Goal: Task Accomplishment & Management: Manage account settings

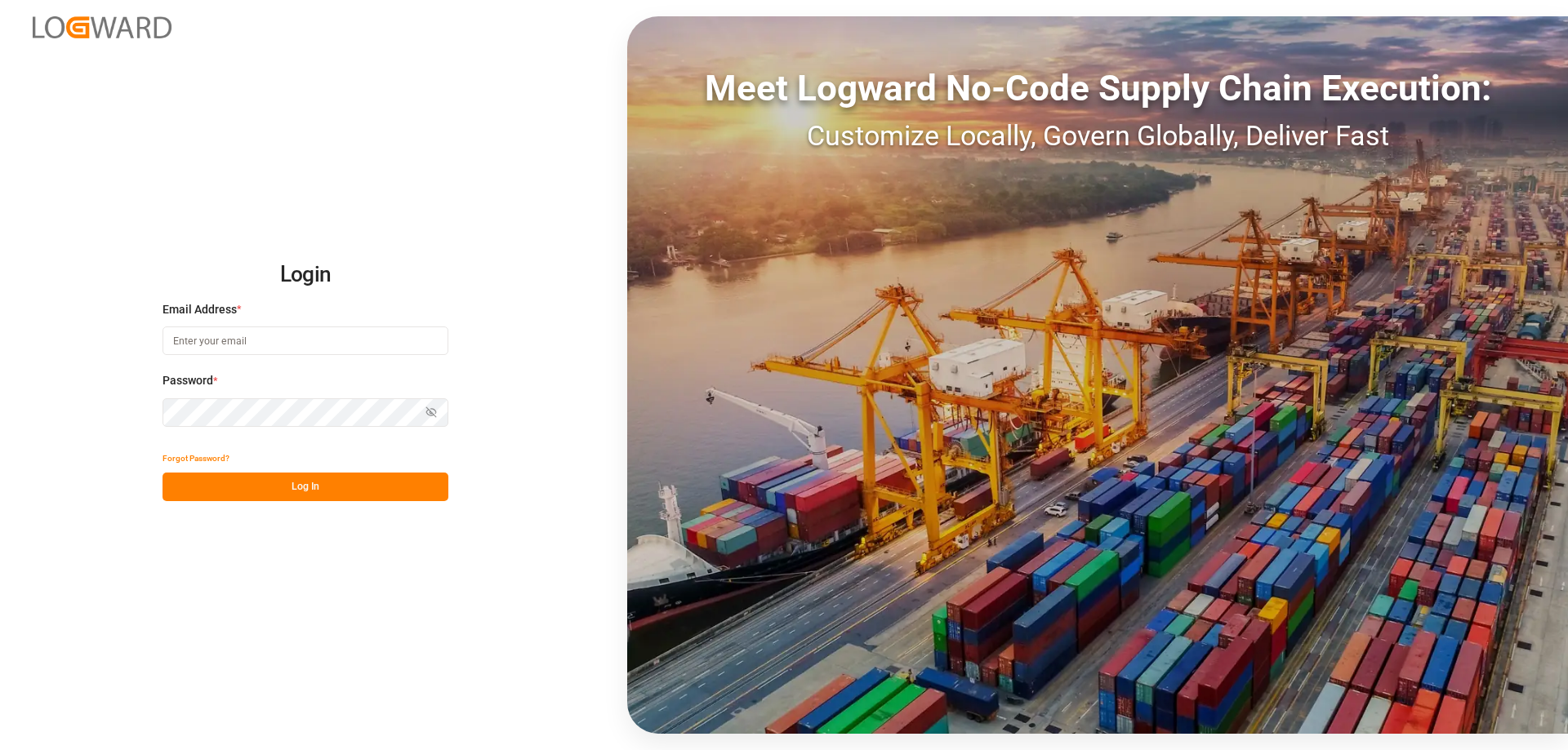
type input "[PERSON_NAME][EMAIL_ADDRESS][DOMAIN_NAME]"
click at [285, 493] on button "Log In" at bounding box center [305, 487] width 286 height 28
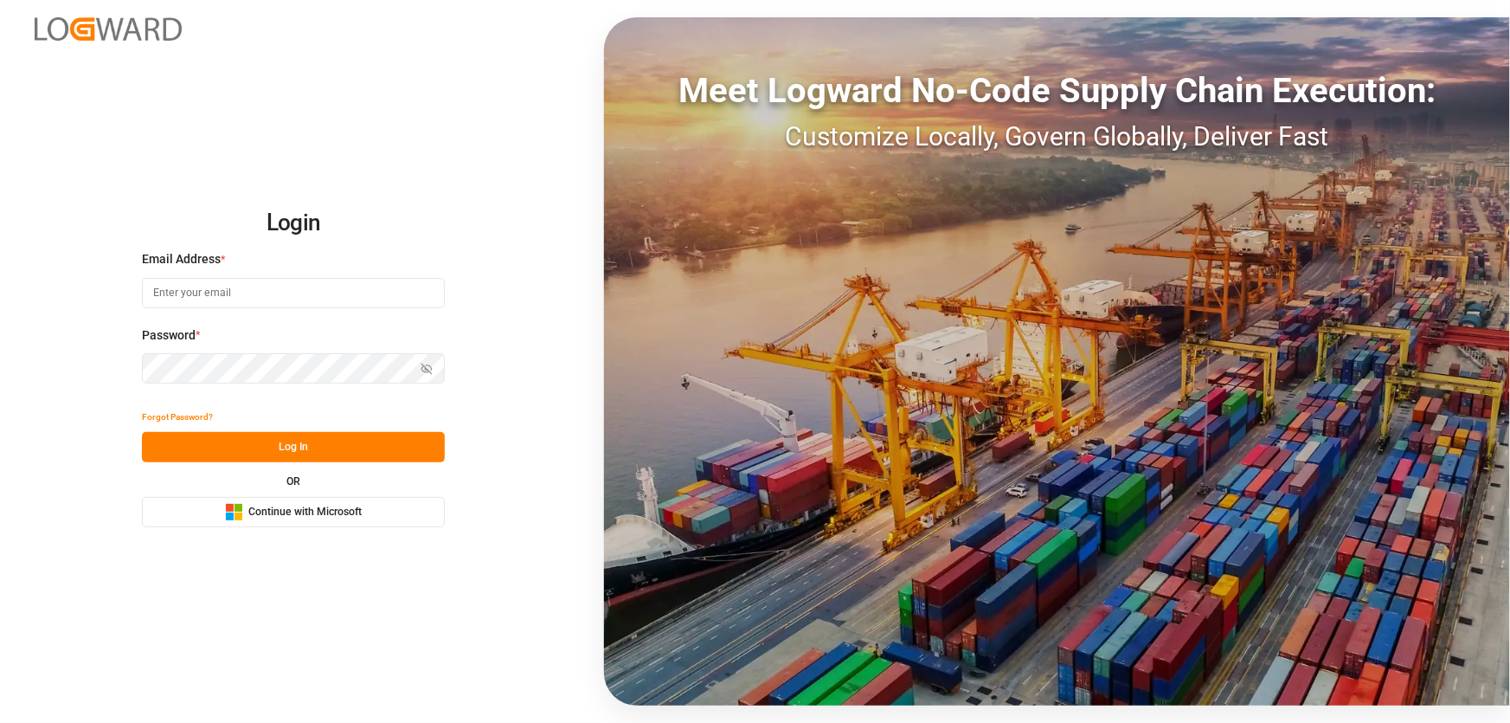
type input "[PERSON_NAME][EMAIL_ADDRESS][DOMAIN_NAME]"
click at [287, 453] on button "Log In" at bounding box center [293, 447] width 303 height 30
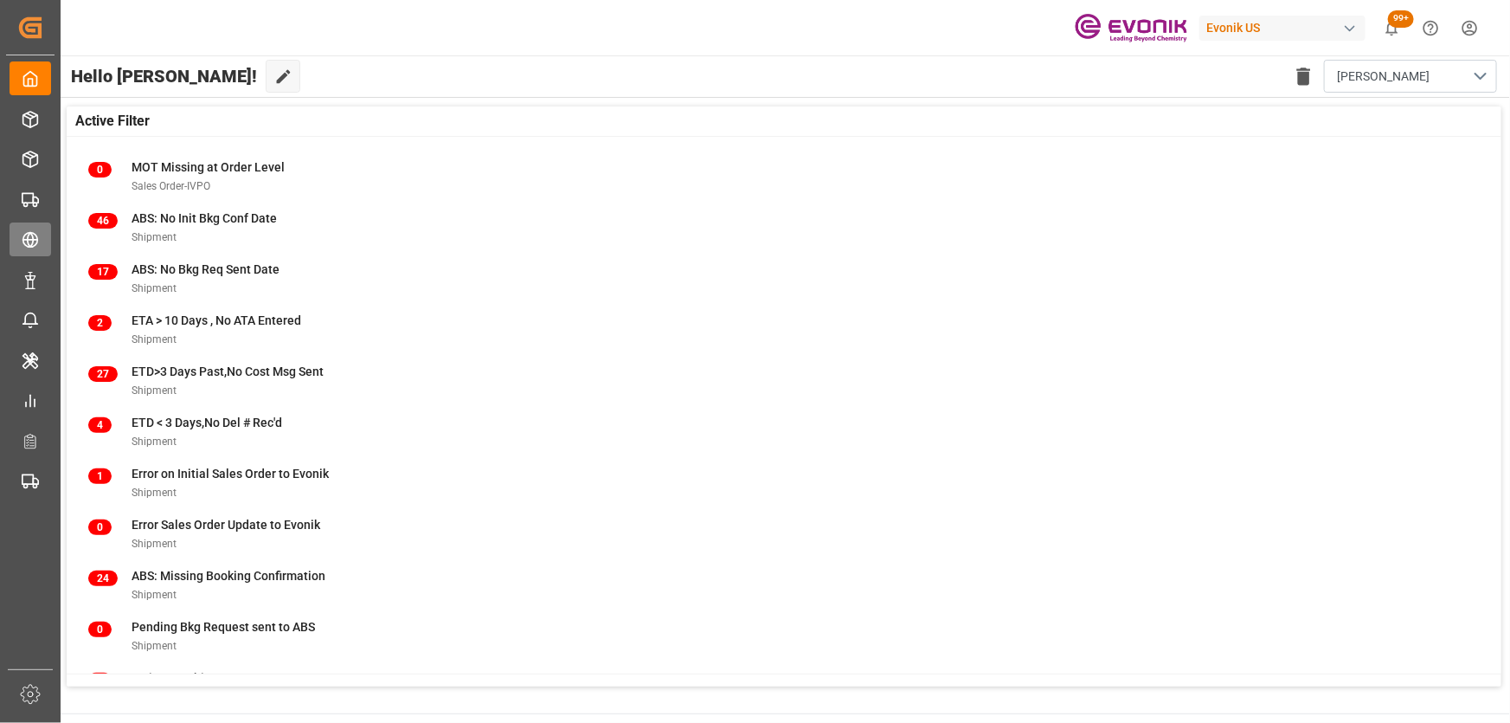
click at [39, 226] on div "Transport Management Transport Management" at bounding box center [31, 239] width 42 height 34
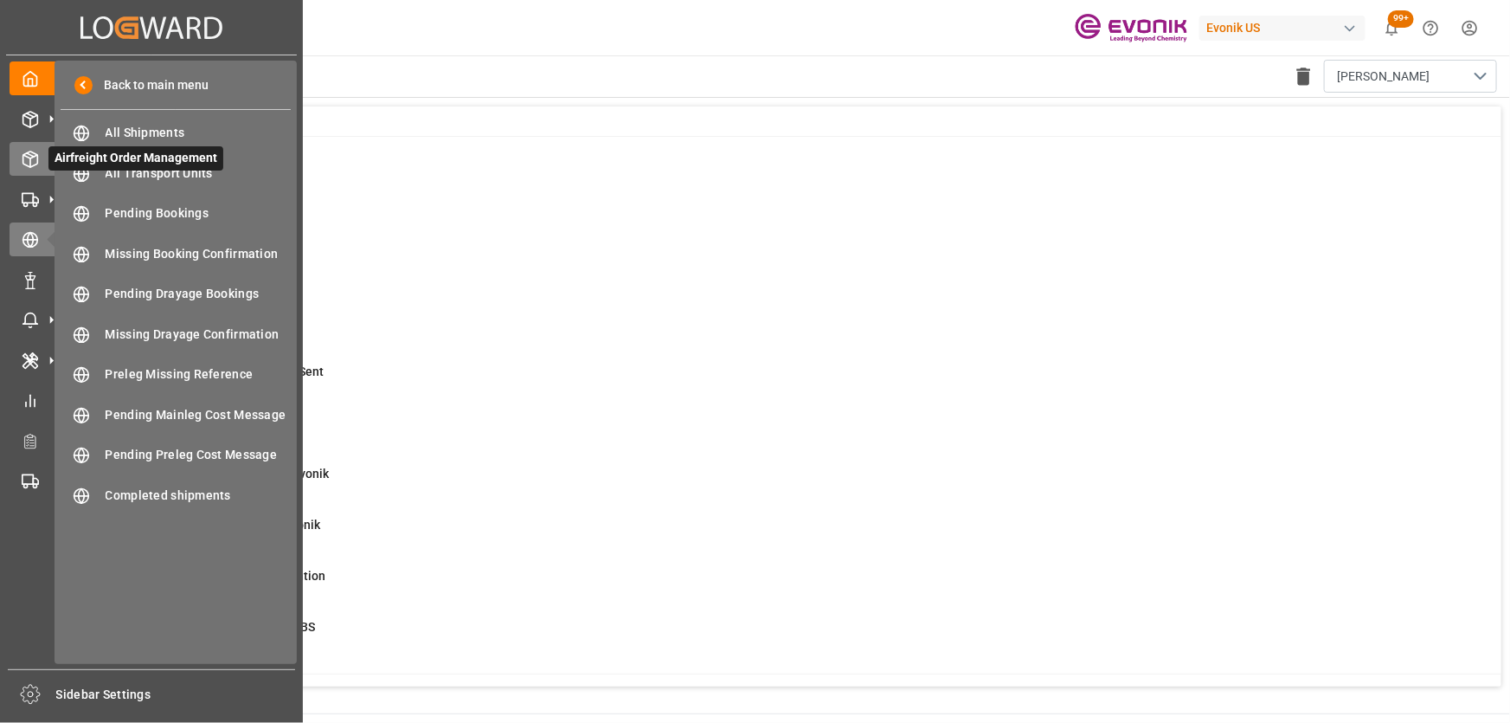
click at [34, 160] on icon at bounding box center [30, 159] width 17 height 17
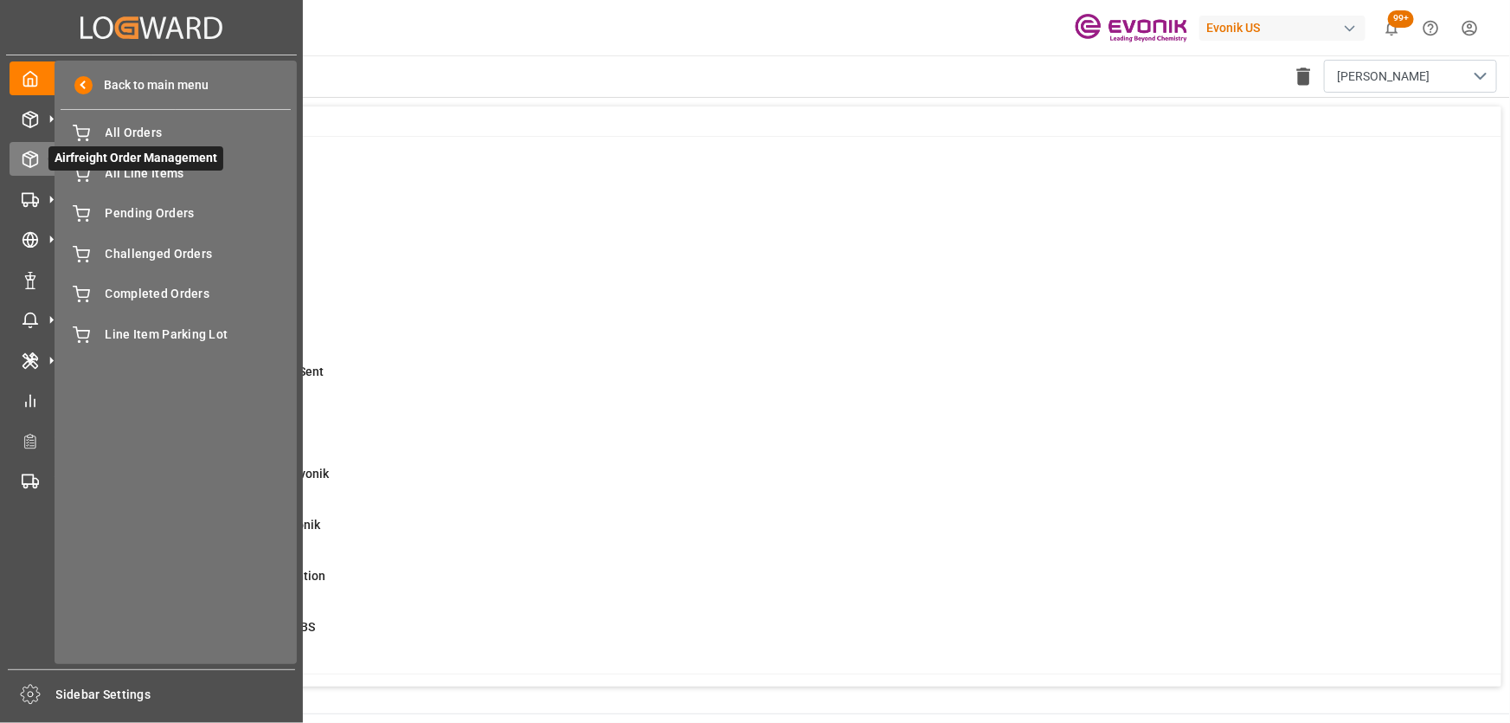
click at [164, 170] on span "Airfreight Order Management" at bounding box center [135, 158] width 175 height 24
click at [151, 175] on span "All Line Items" at bounding box center [199, 173] width 186 height 18
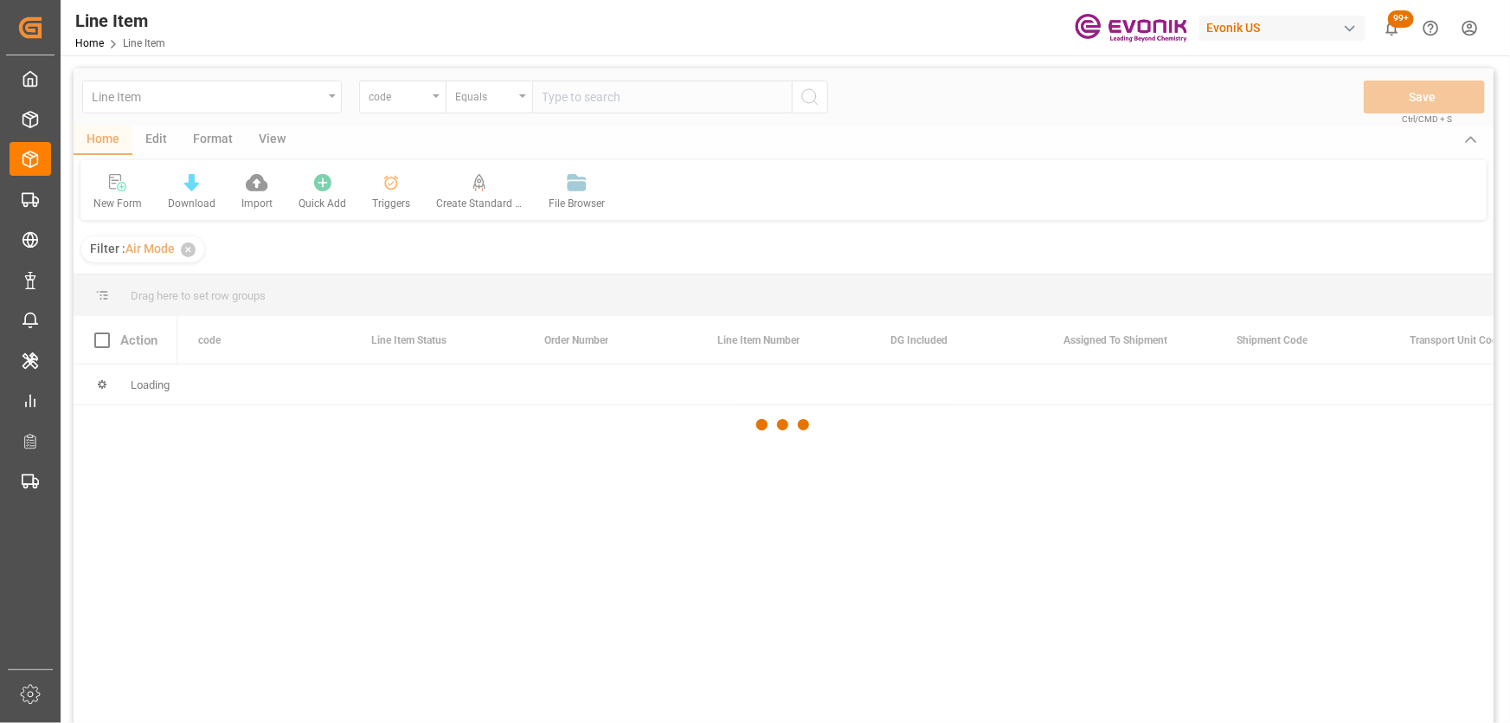
click at [398, 93] on div at bounding box center [784, 424] width 1420 height 712
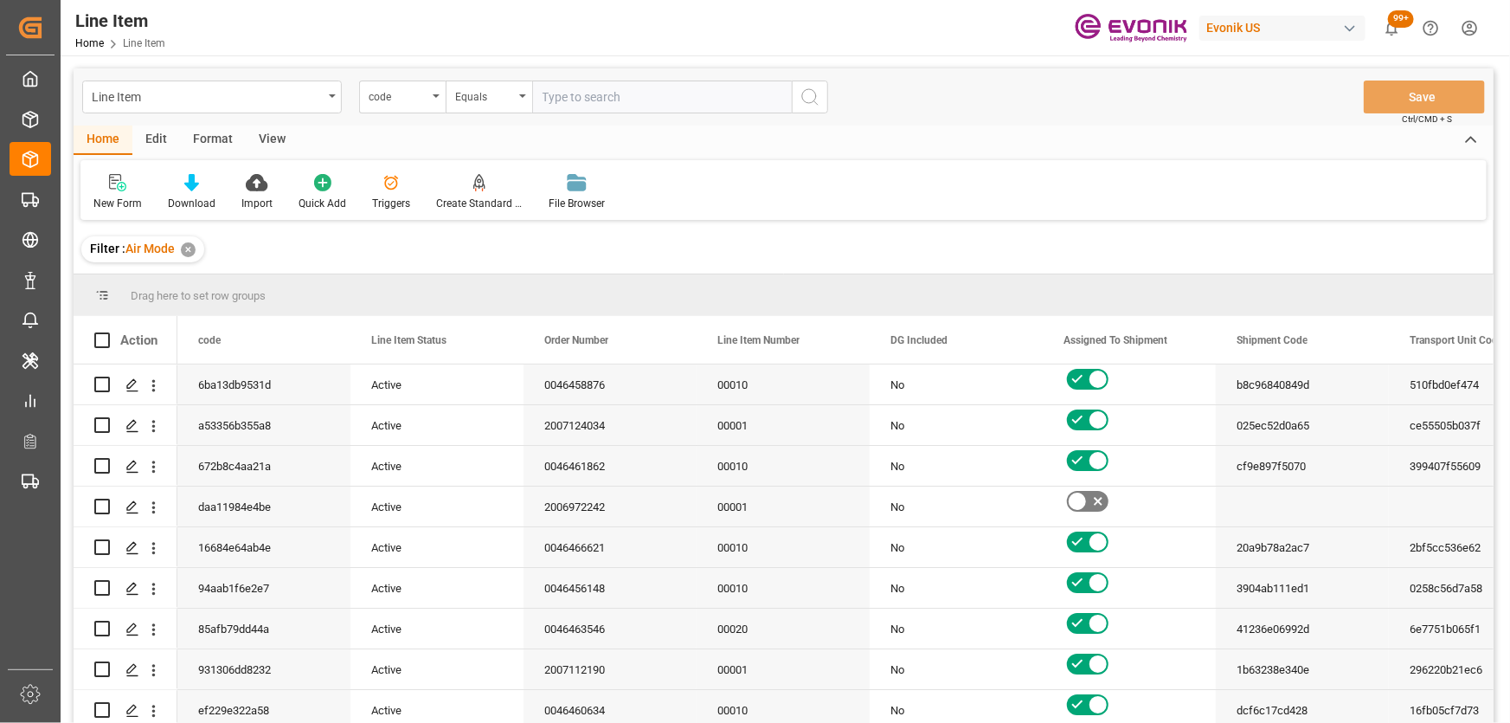
click at [398, 93] on div "code" at bounding box center [398, 95] width 59 height 20
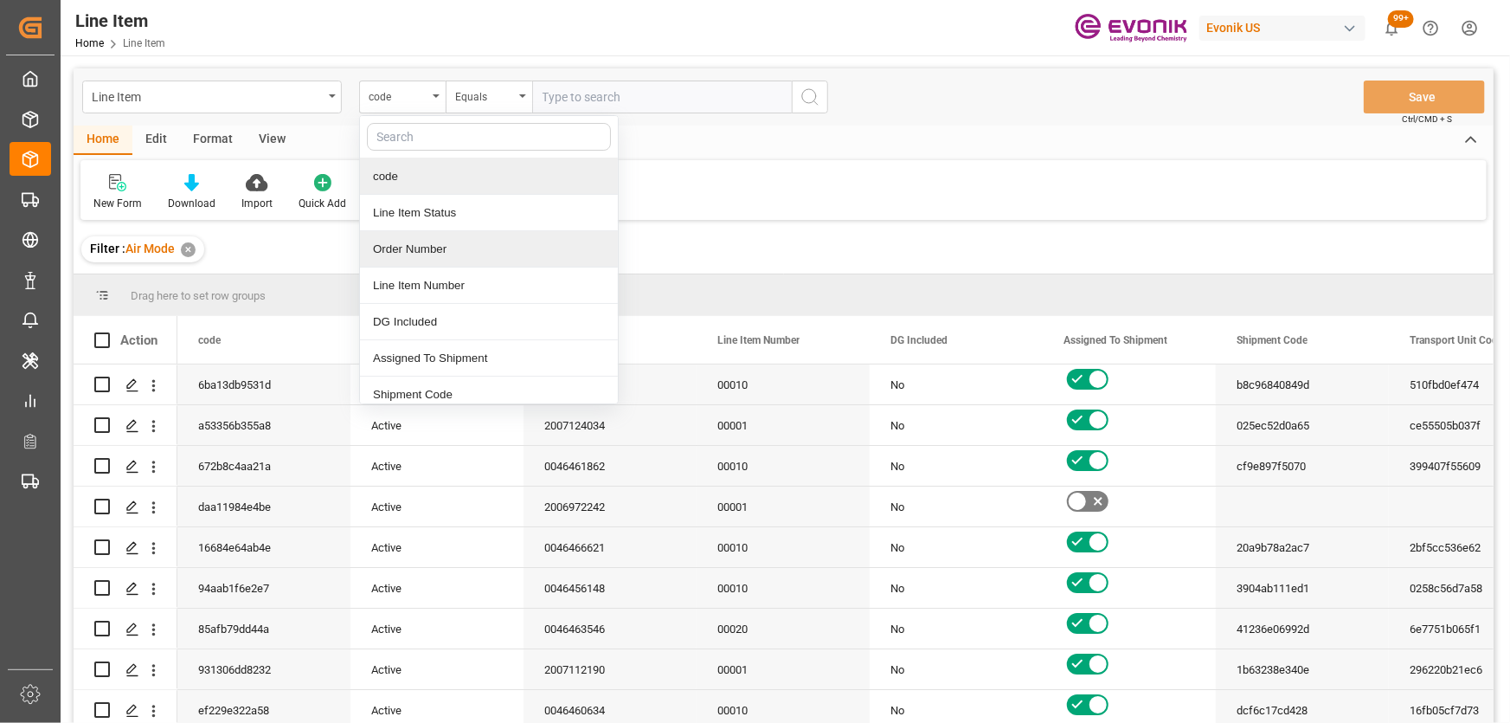
click at [404, 241] on div "Order Number" at bounding box center [489, 249] width 258 height 36
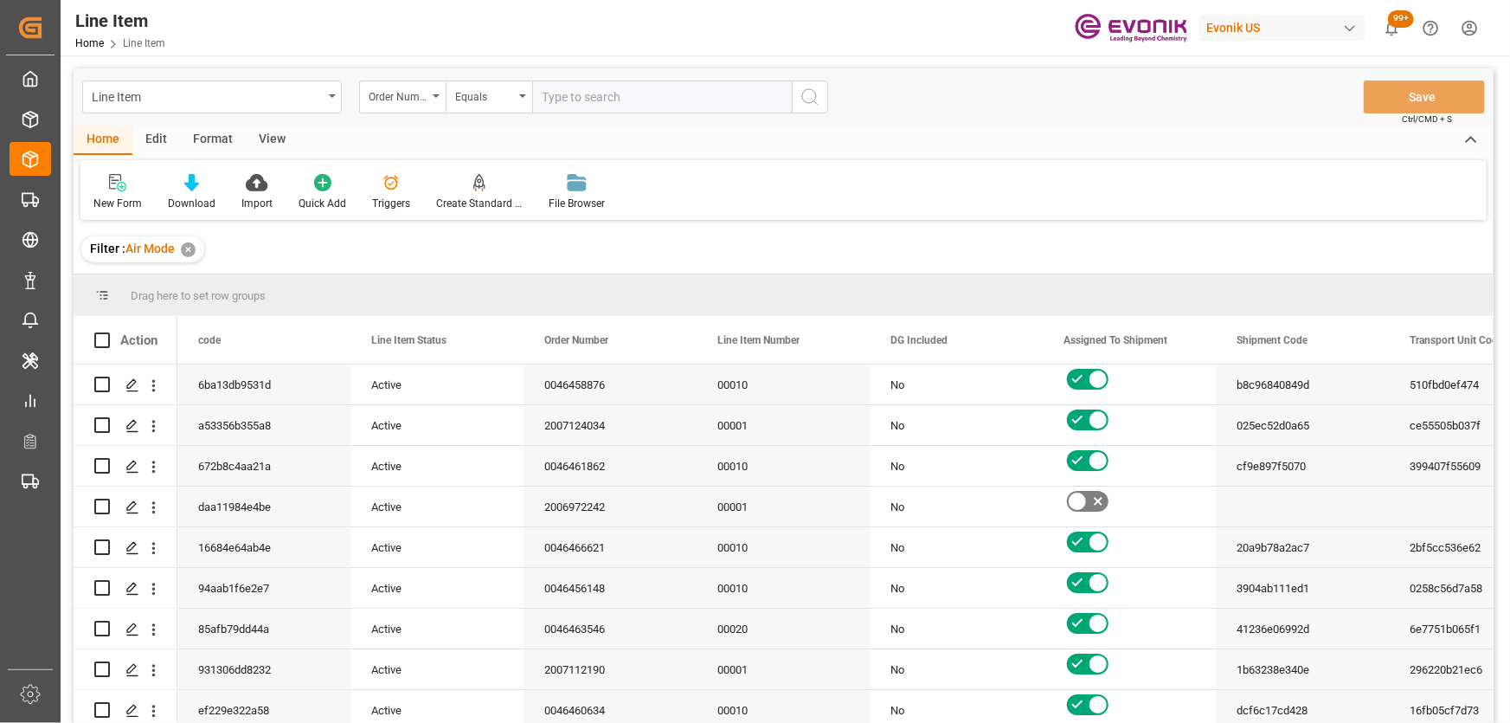
click at [580, 90] on input "text" at bounding box center [662, 96] width 260 height 33
paste input "0046467201"
type input "0046467201"
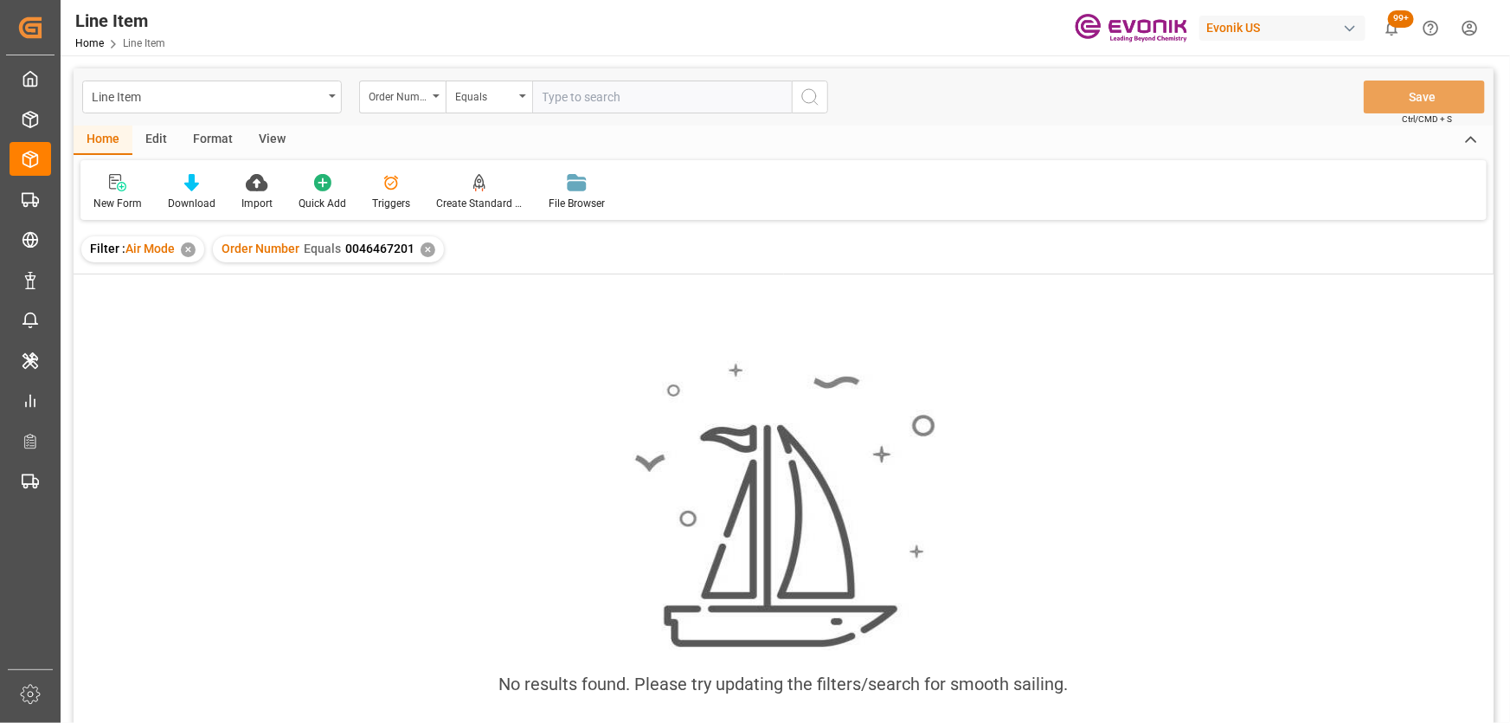
click at [190, 251] on div "✕" at bounding box center [188, 249] width 15 height 15
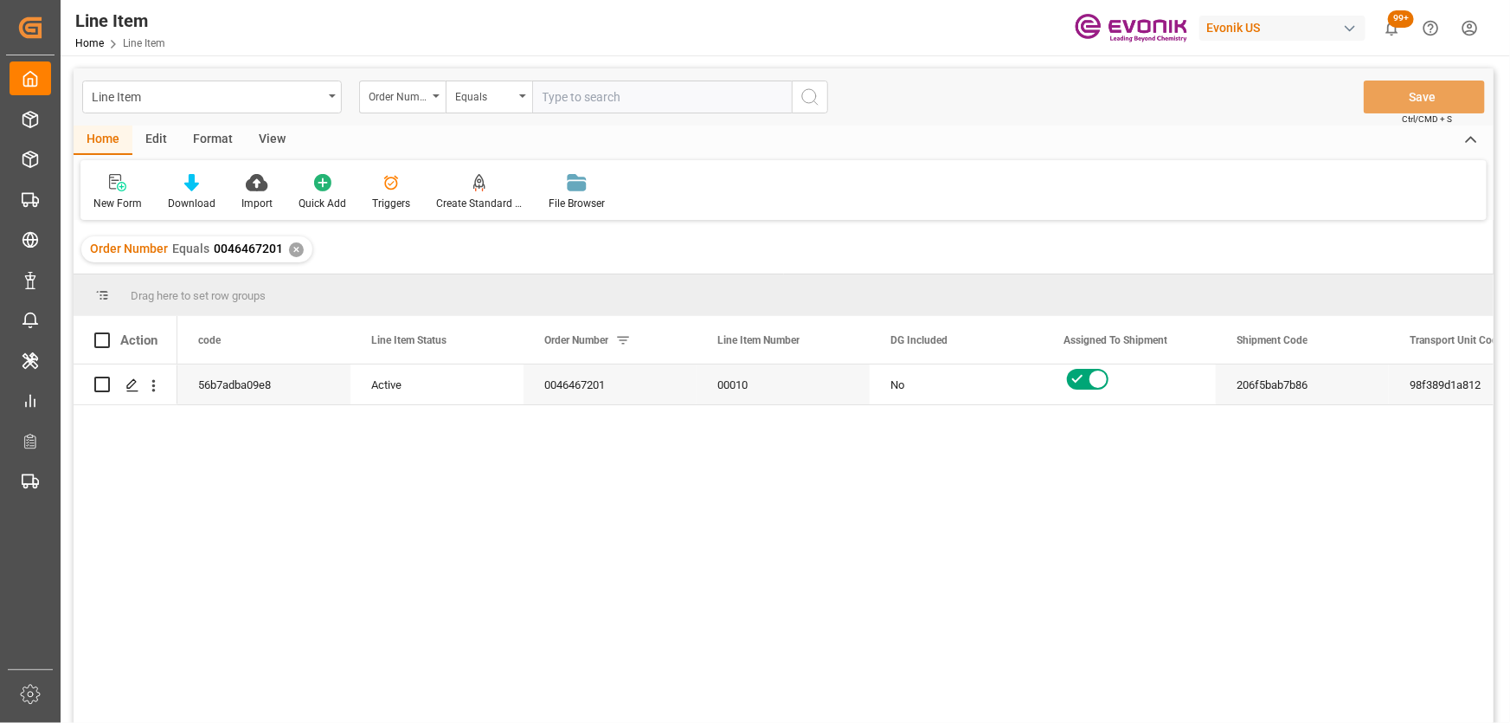
click at [260, 138] on div "View" at bounding box center [272, 139] width 53 height 29
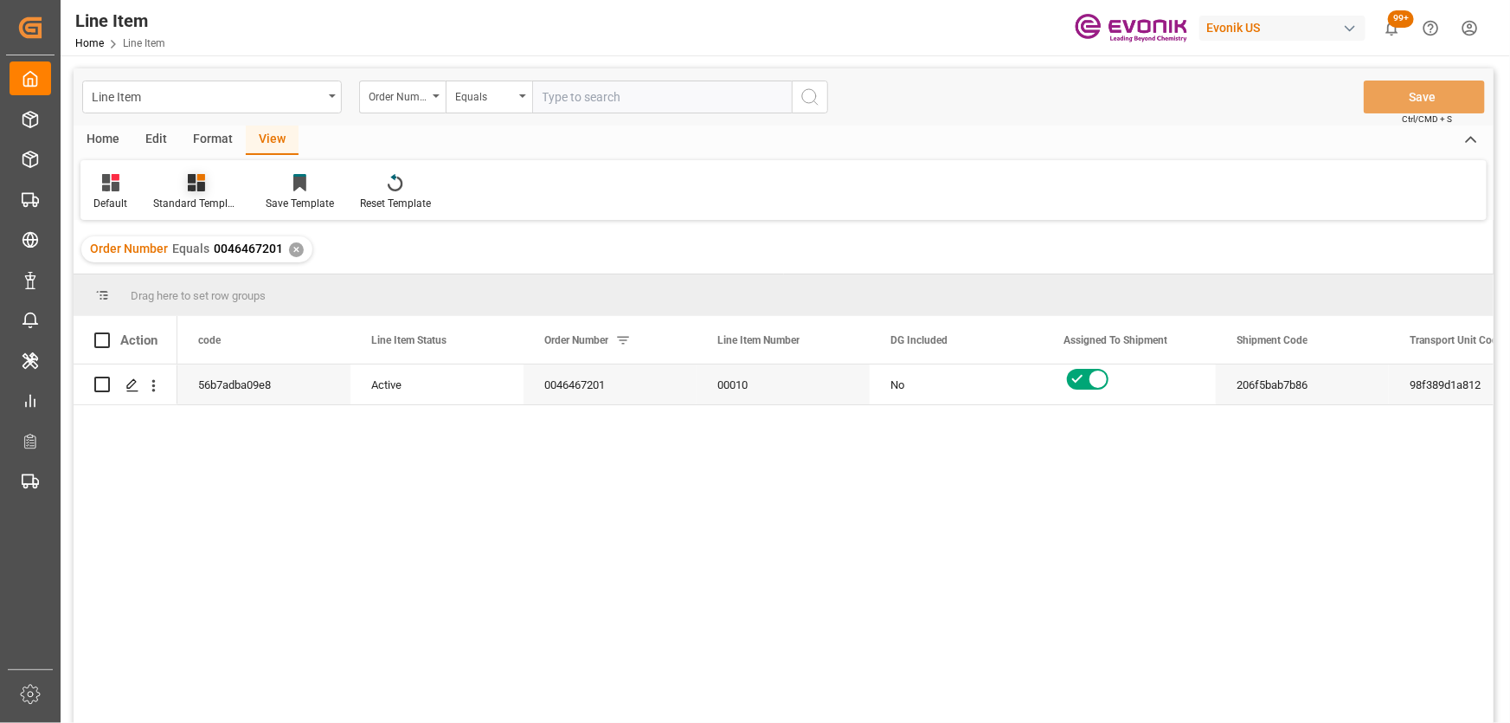
click at [201, 205] on div "Standard Templates" at bounding box center [196, 204] width 87 height 16
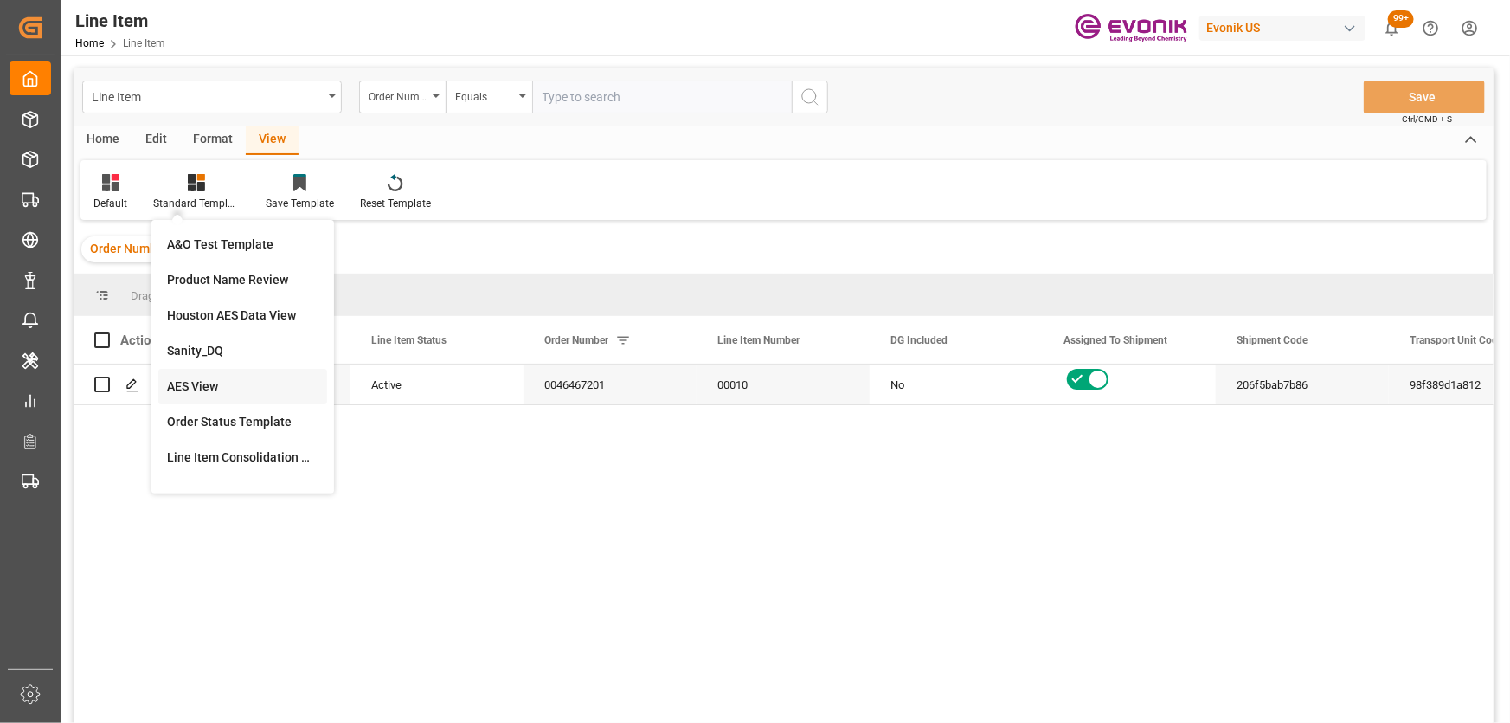
click at [226, 379] on div "AES View" at bounding box center [242, 386] width 151 height 18
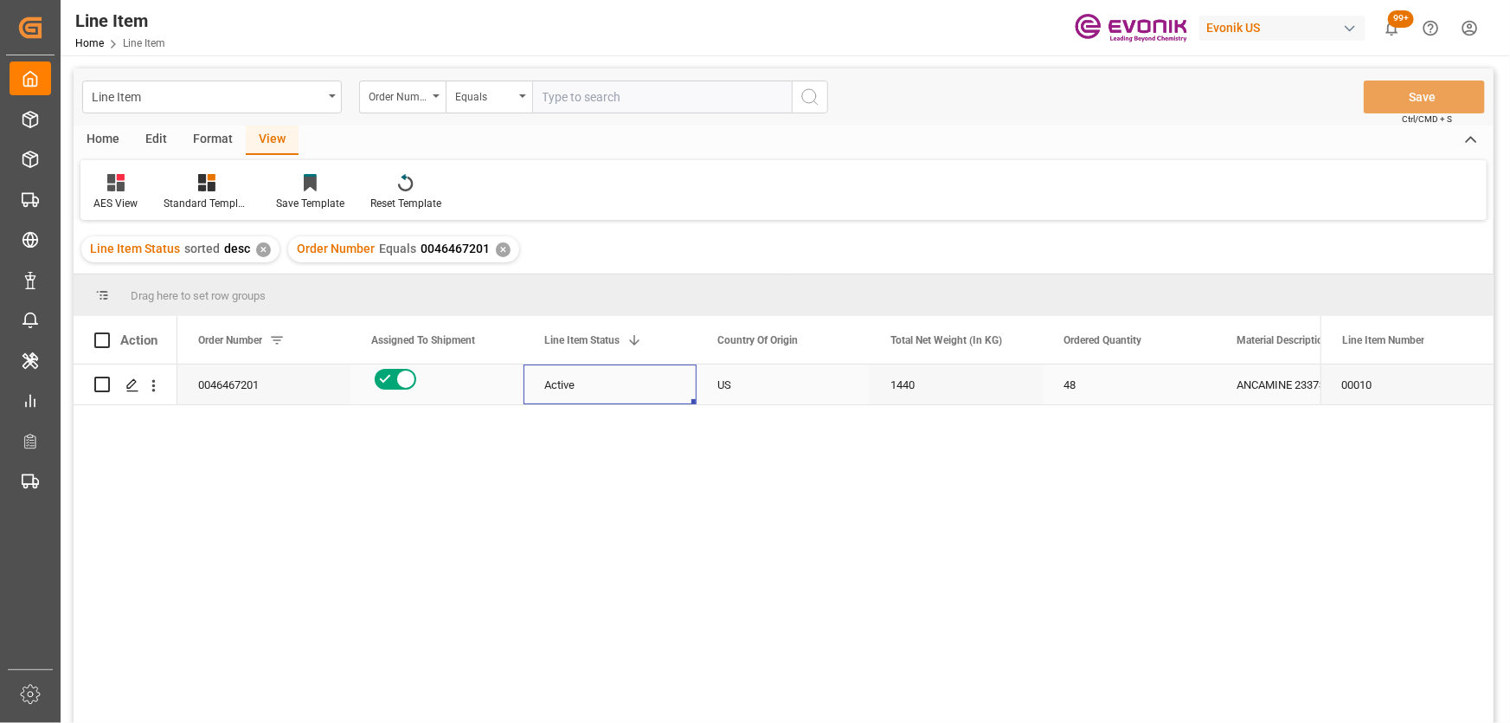
click at [563, 389] on div "Active" at bounding box center [610, 385] width 132 height 40
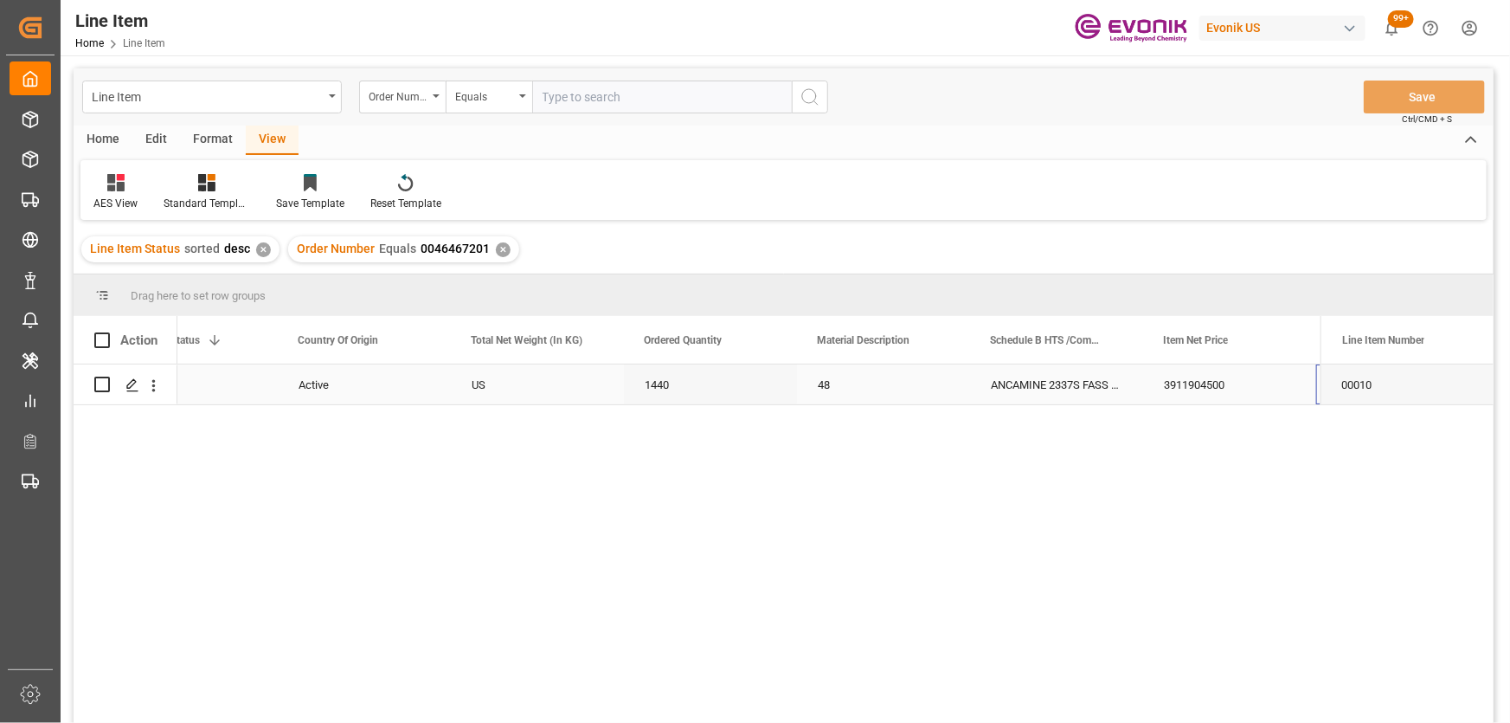
scroll to position [0, 420]
click at [1020, 384] on div "3911904500" at bounding box center [1056, 384] width 173 height 40
click at [924, 390] on div "ANCAMINE 2337S FASS 30KG" at bounding box center [883, 384] width 173 height 40
click at [620, 103] on input "text" at bounding box center [662, 96] width 260 height 33
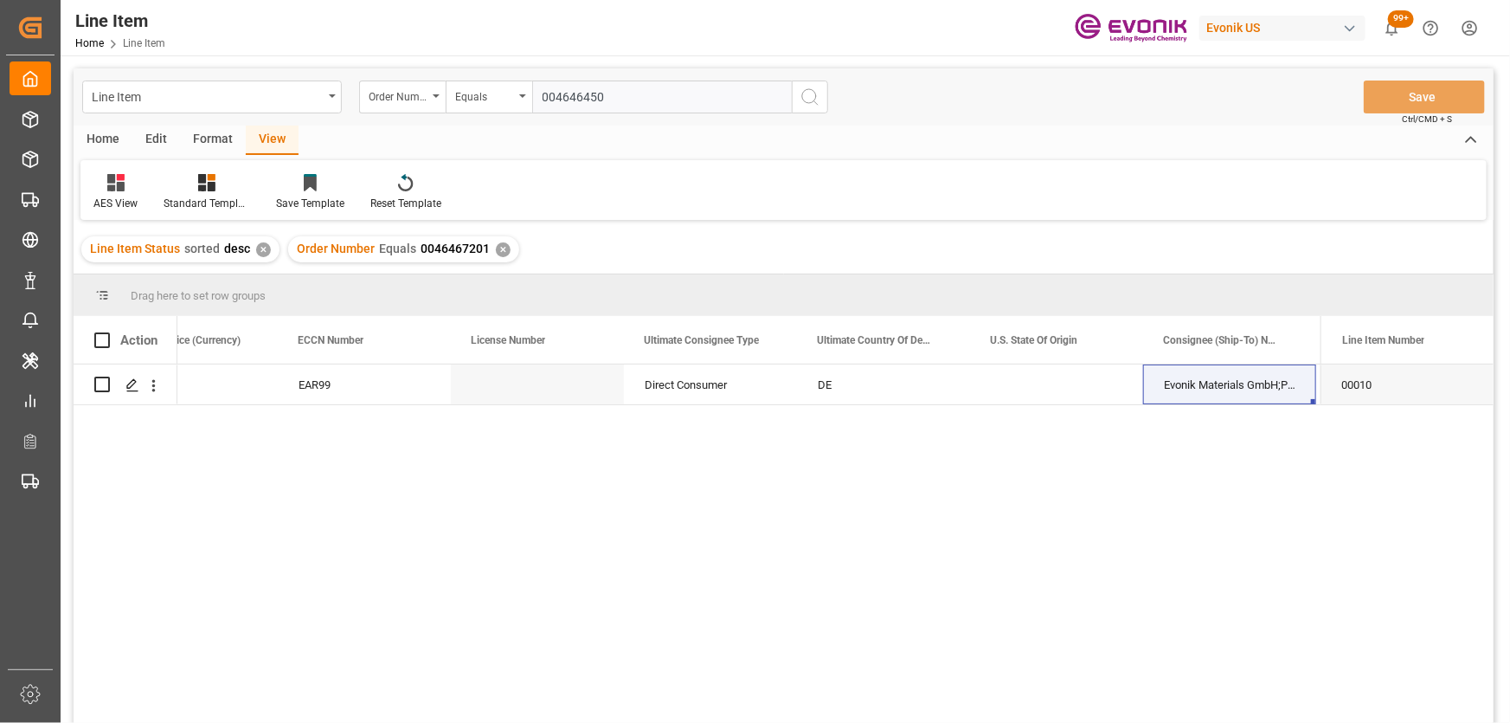
type input "0046464502"
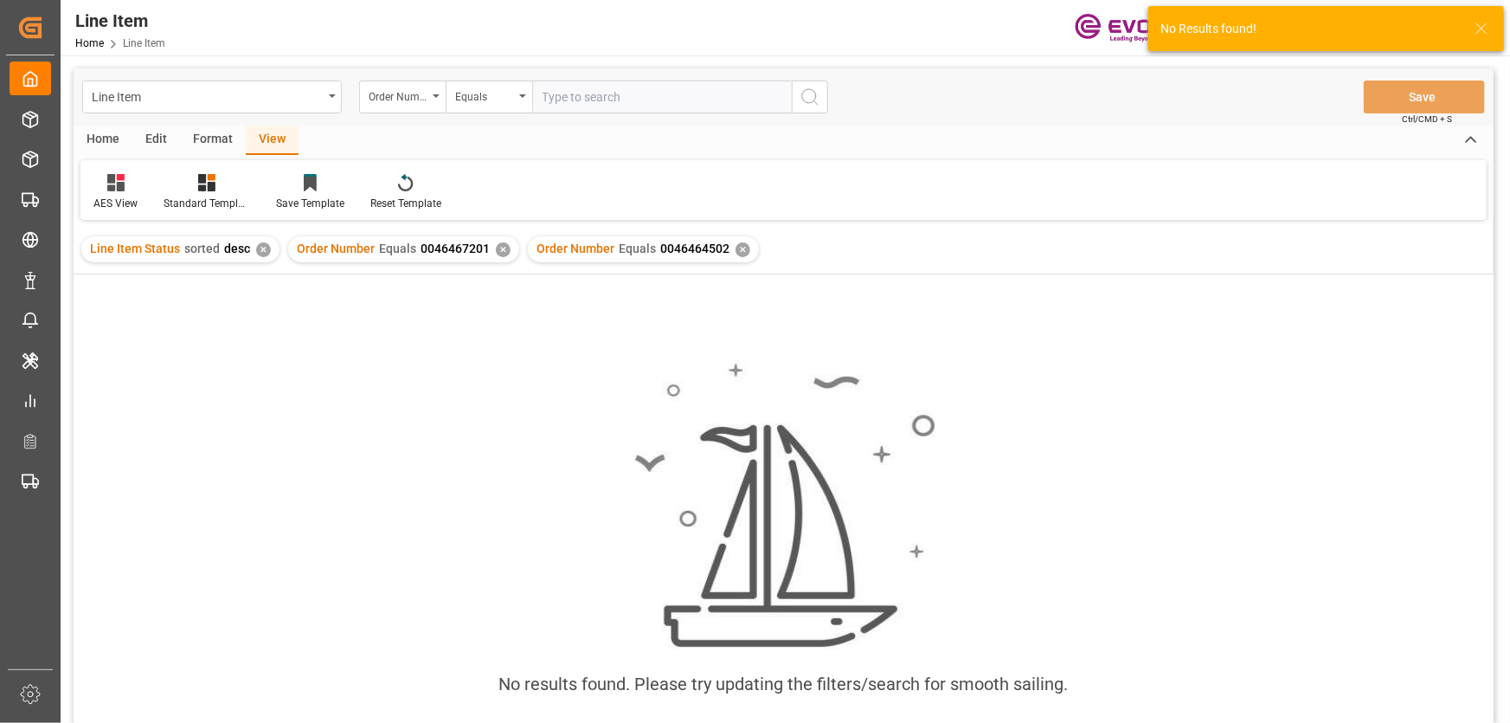
click at [498, 252] on div "✕" at bounding box center [503, 249] width 15 height 15
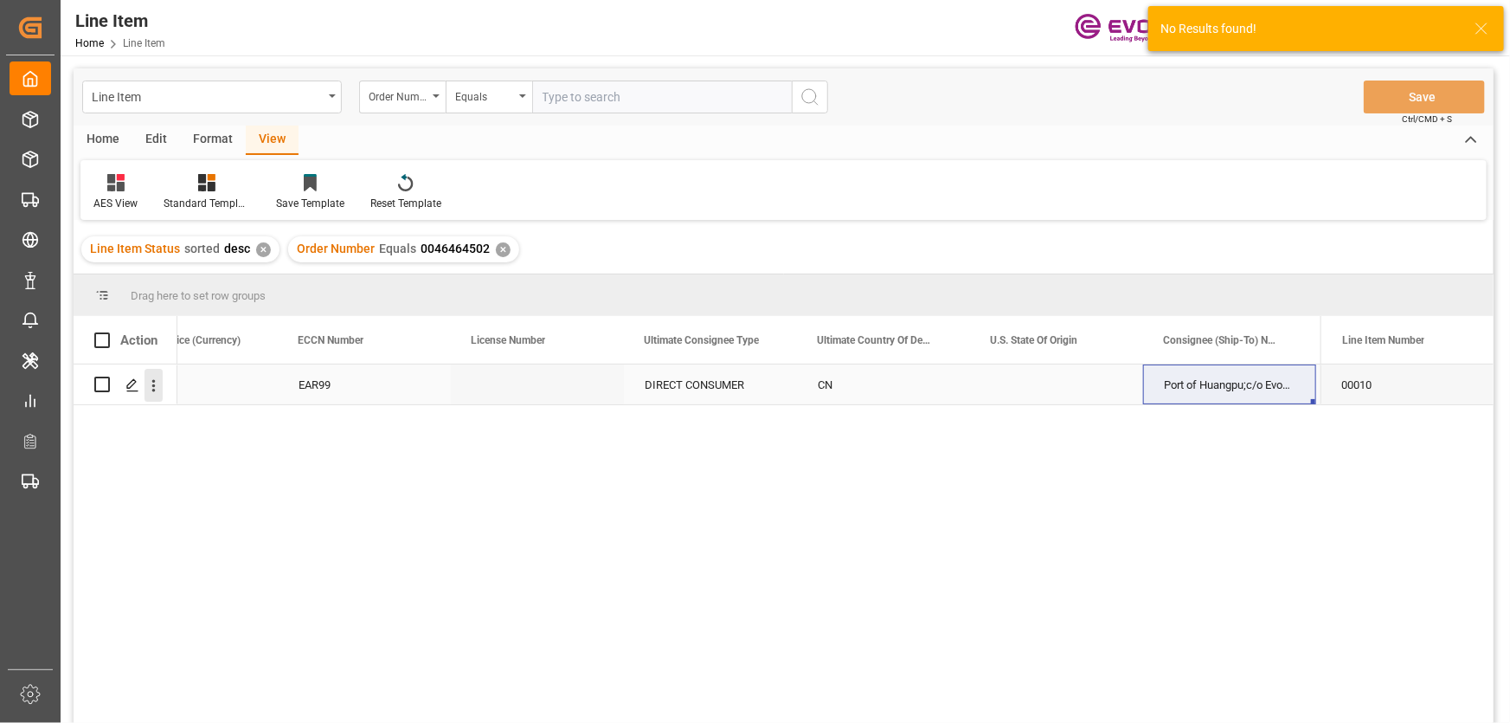
click at [157, 385] on icon "open menu" at bounding box center [154, 385] width 18 height 18
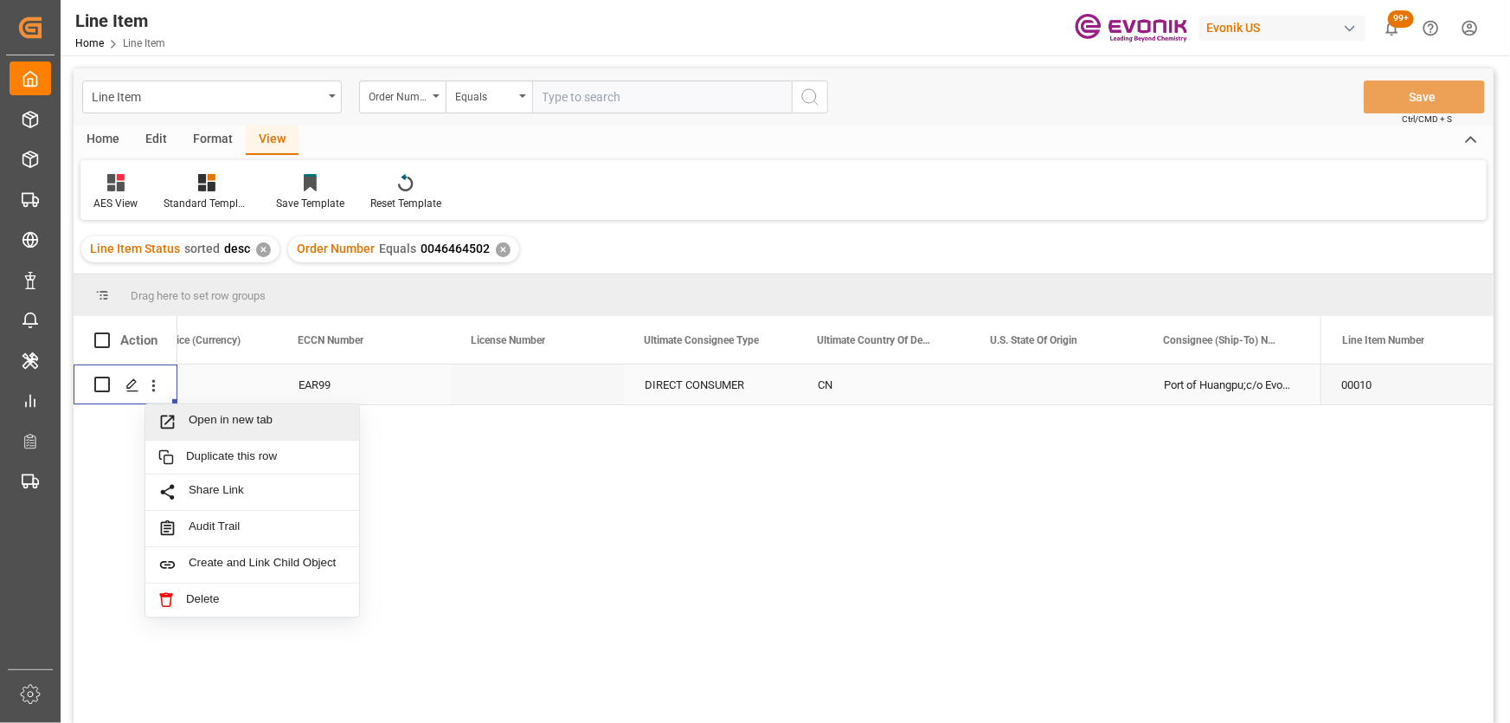
click at [186, 409] on div "Open in new tab" at bounding box center [252, 422] width 214 height 36
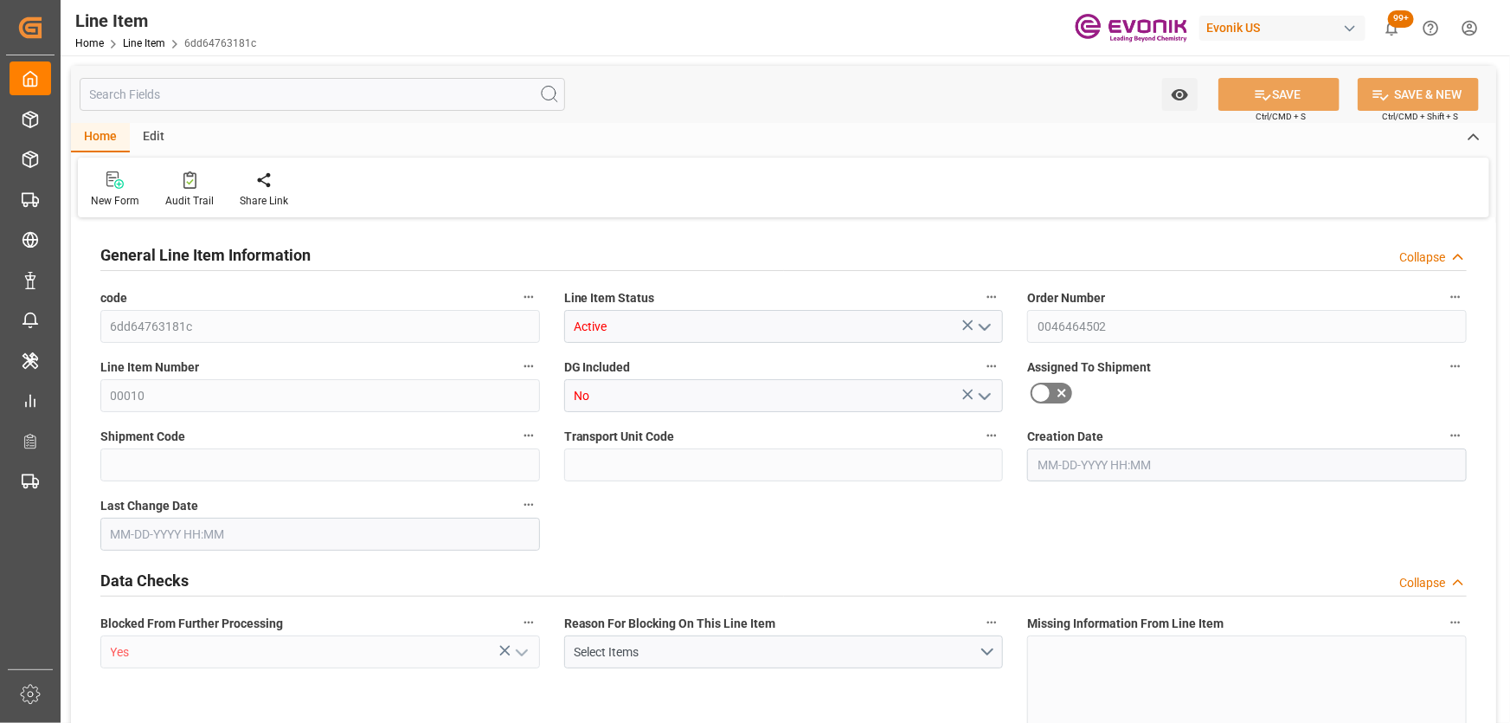
type input "20"
type input "10060.8"
type input "10000"
type input "27.6929"
type input "20"
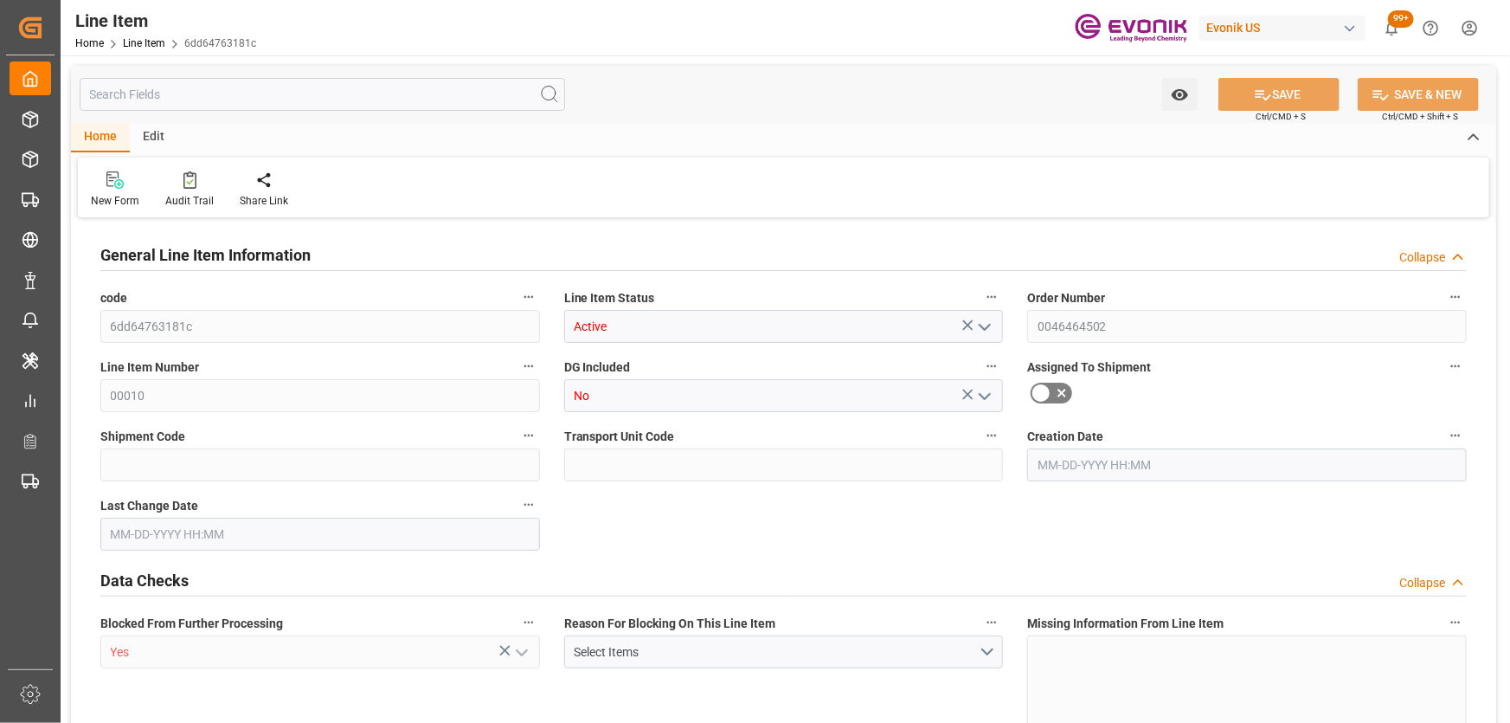
type input "62400"
type input "20"
type input "10060.8"
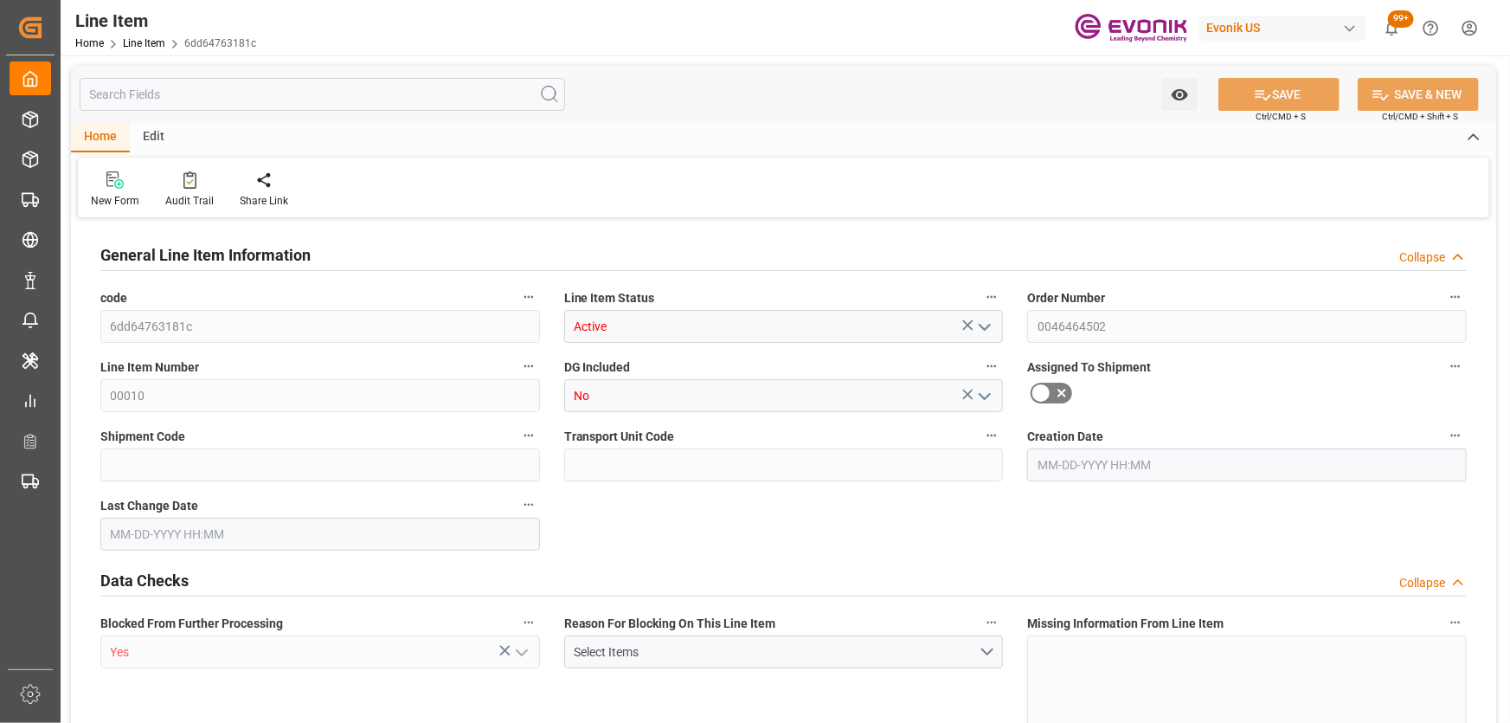
type input "10378.8"
type input "10000"
type input "27.6929"
type input "27692.94"
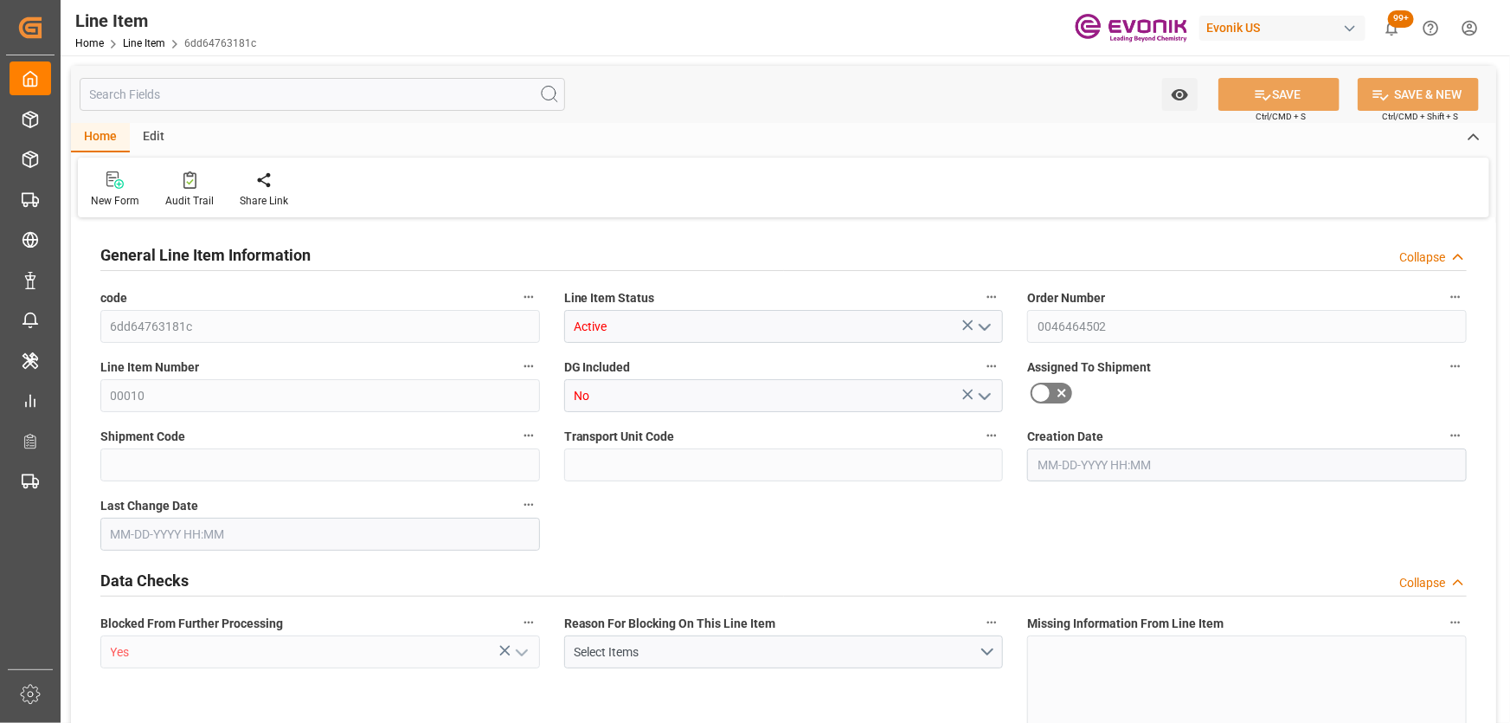
type input "0"
type input "[DATE] 16:47"
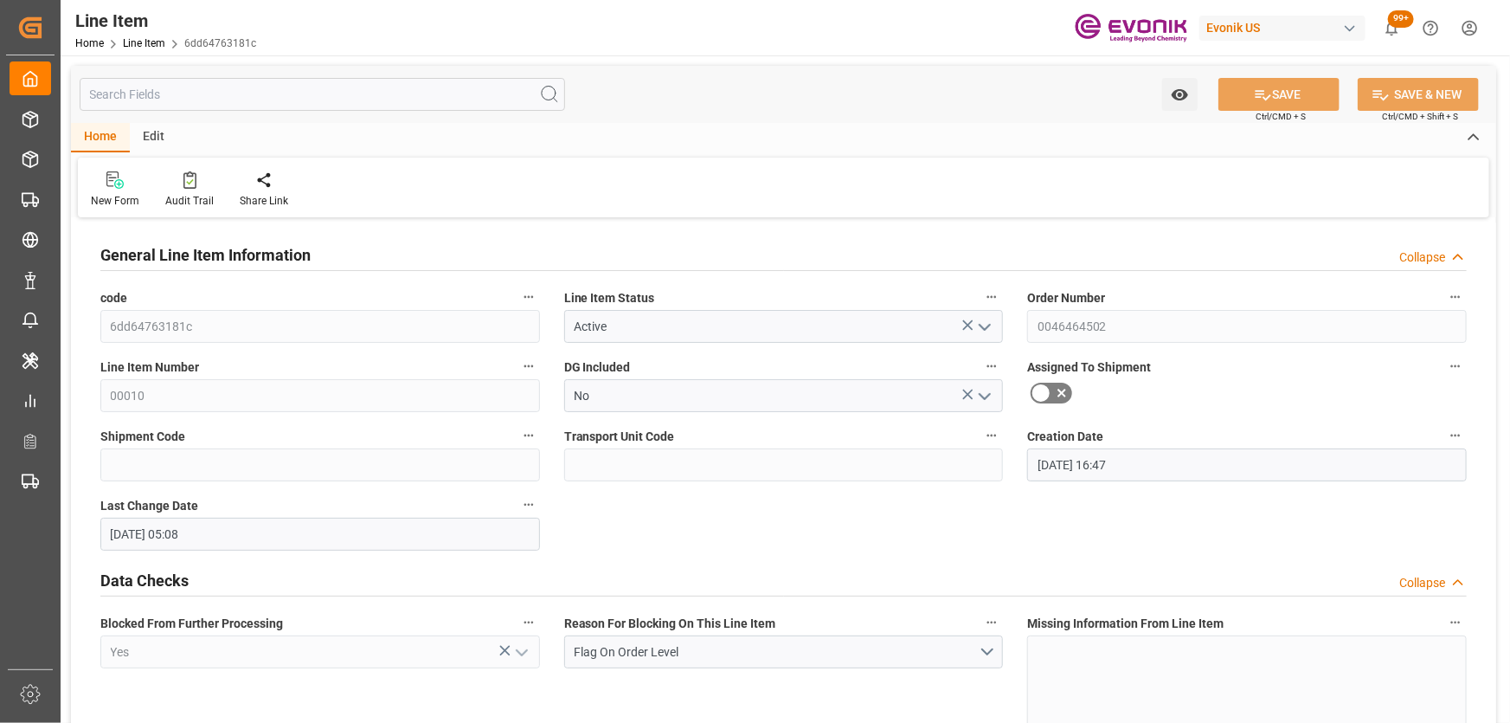
type input "08-08-2025 05:08"
type input "09-24-2025"
type input "08-01-2025"
type input "07-25-2025"
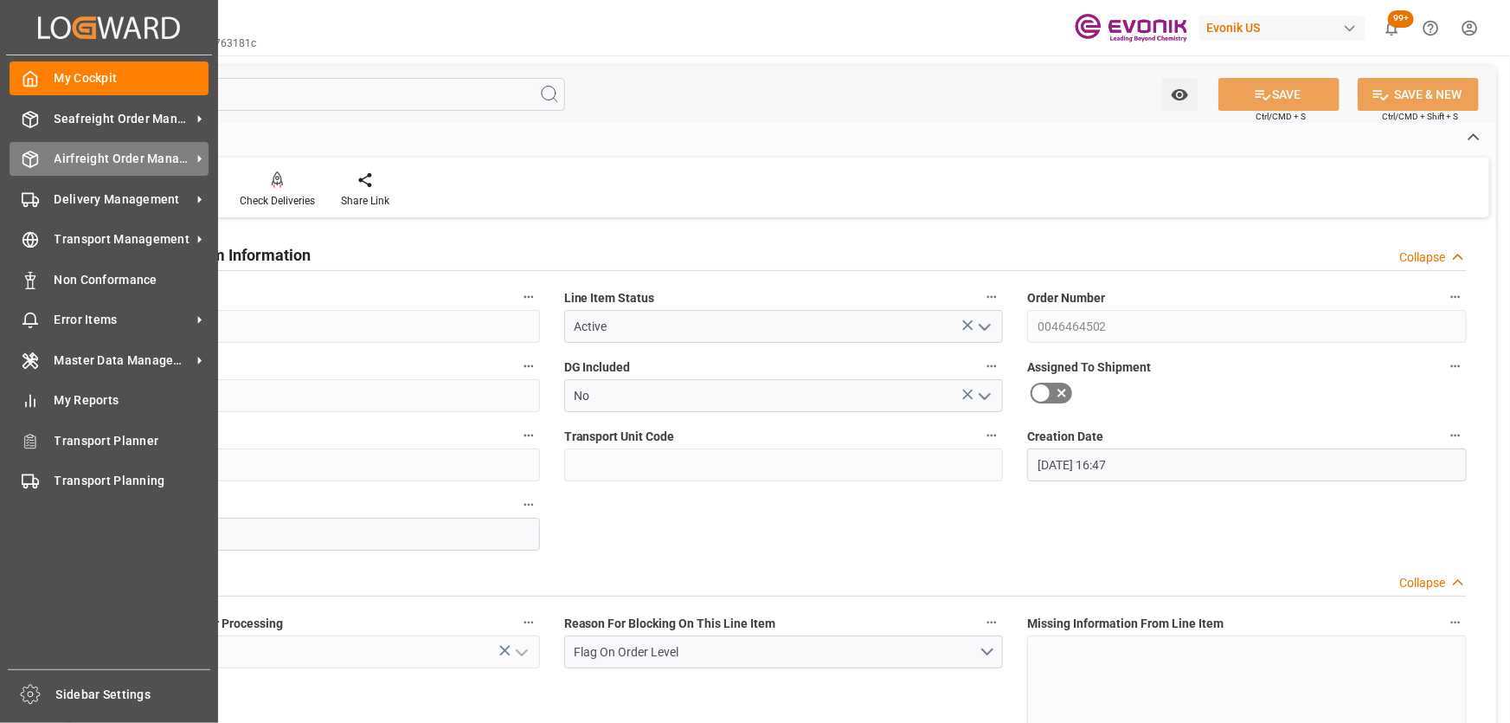
click at [51, 164] on div "Airfreight Order Management Airfreight Order Management" at bounding box center [109, 159] width 199 height 34
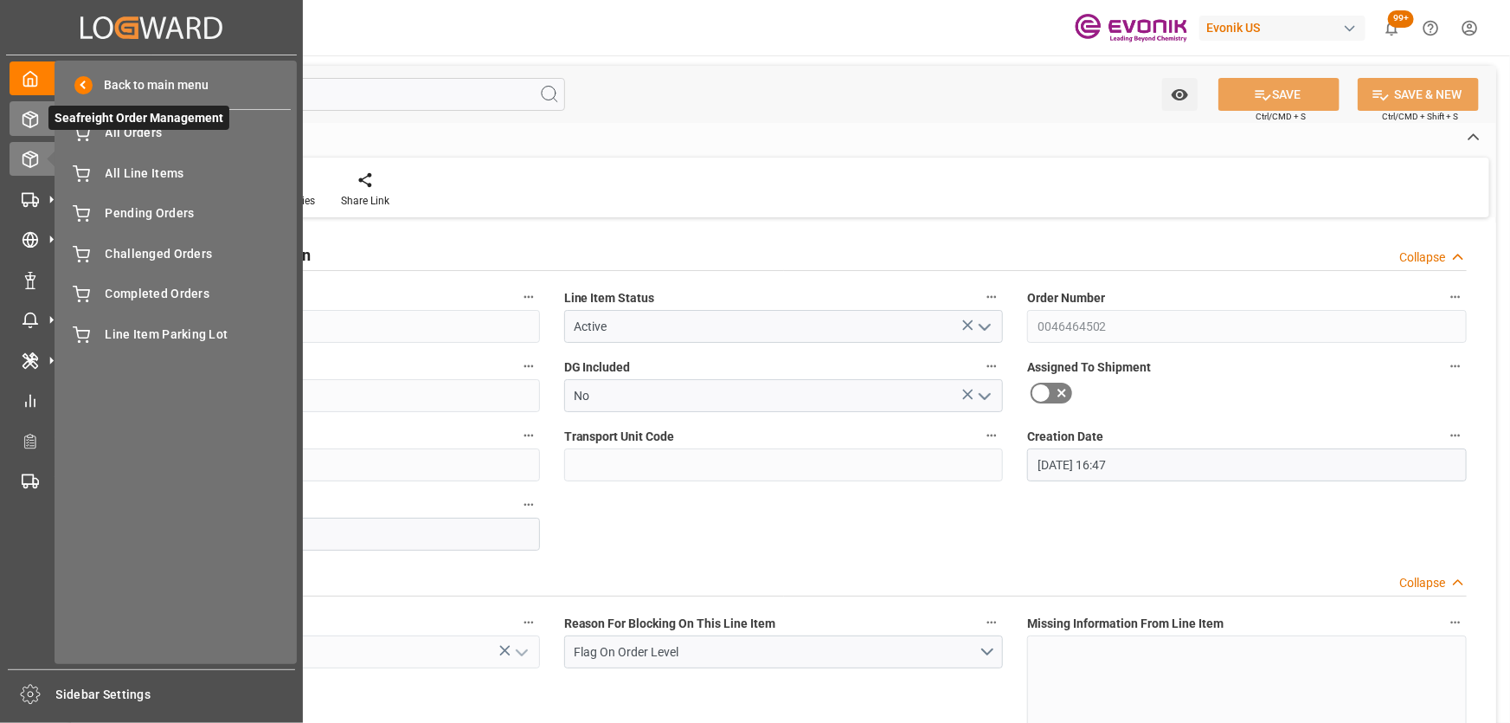
click at [40, 116] on div "Seafreight Order Management Seafreight Order Management" at bounding box center [152, 118] width 284 height 34
click at [121, 140] on span "All Orders" at bounding box center [199, 133] width 186 height 18
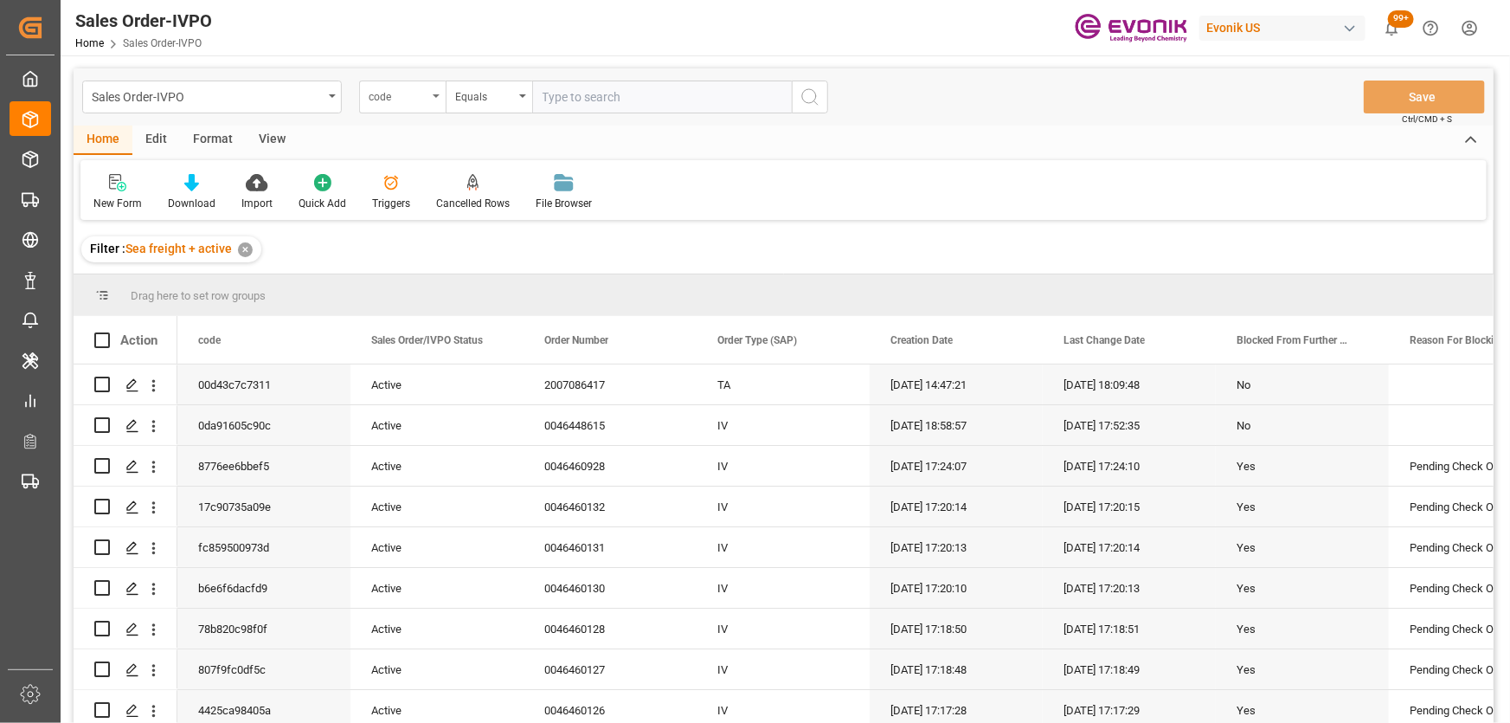
click at [402, 93] on div "code" at bounding box center [398, 95] width 59 height 20
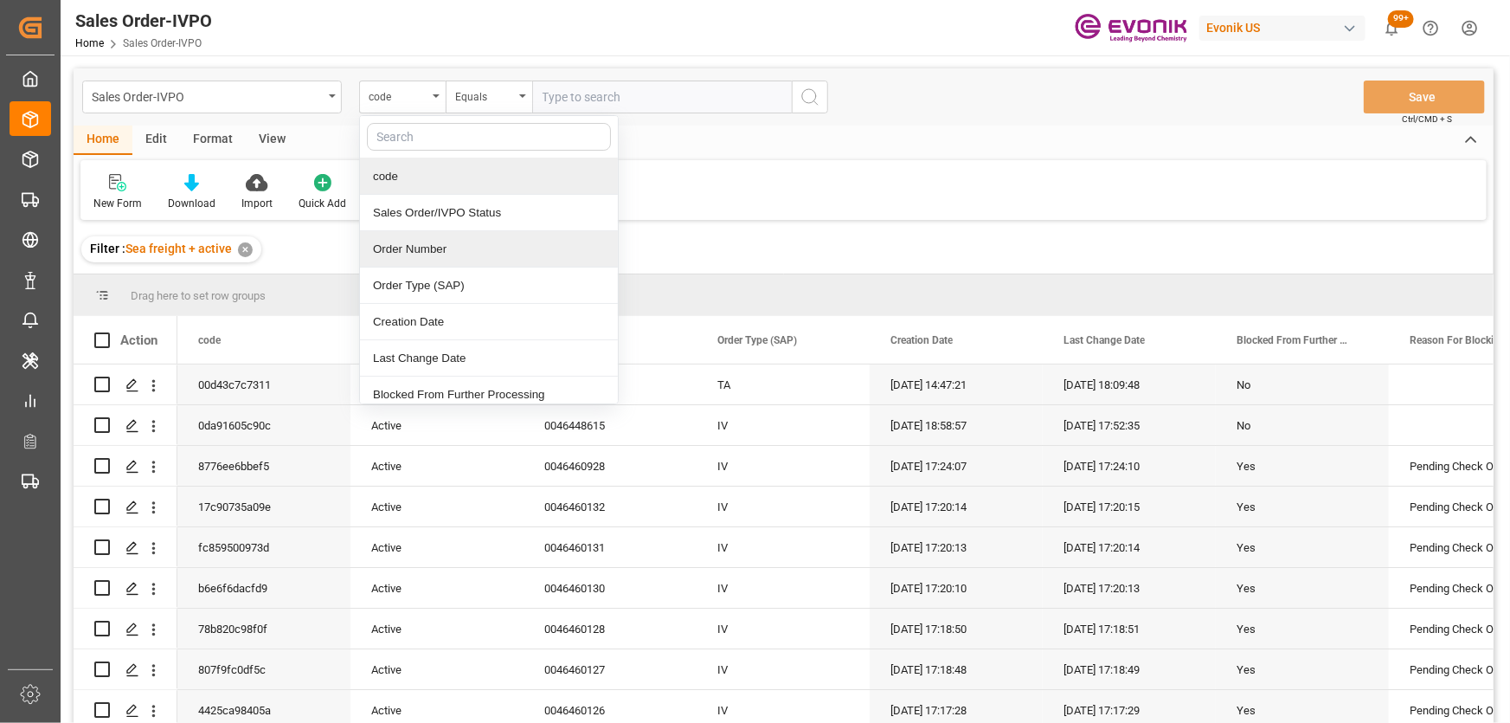
click at [421, 242] on div "Order Number" at bounding box center [489, 249] width 258 height 36
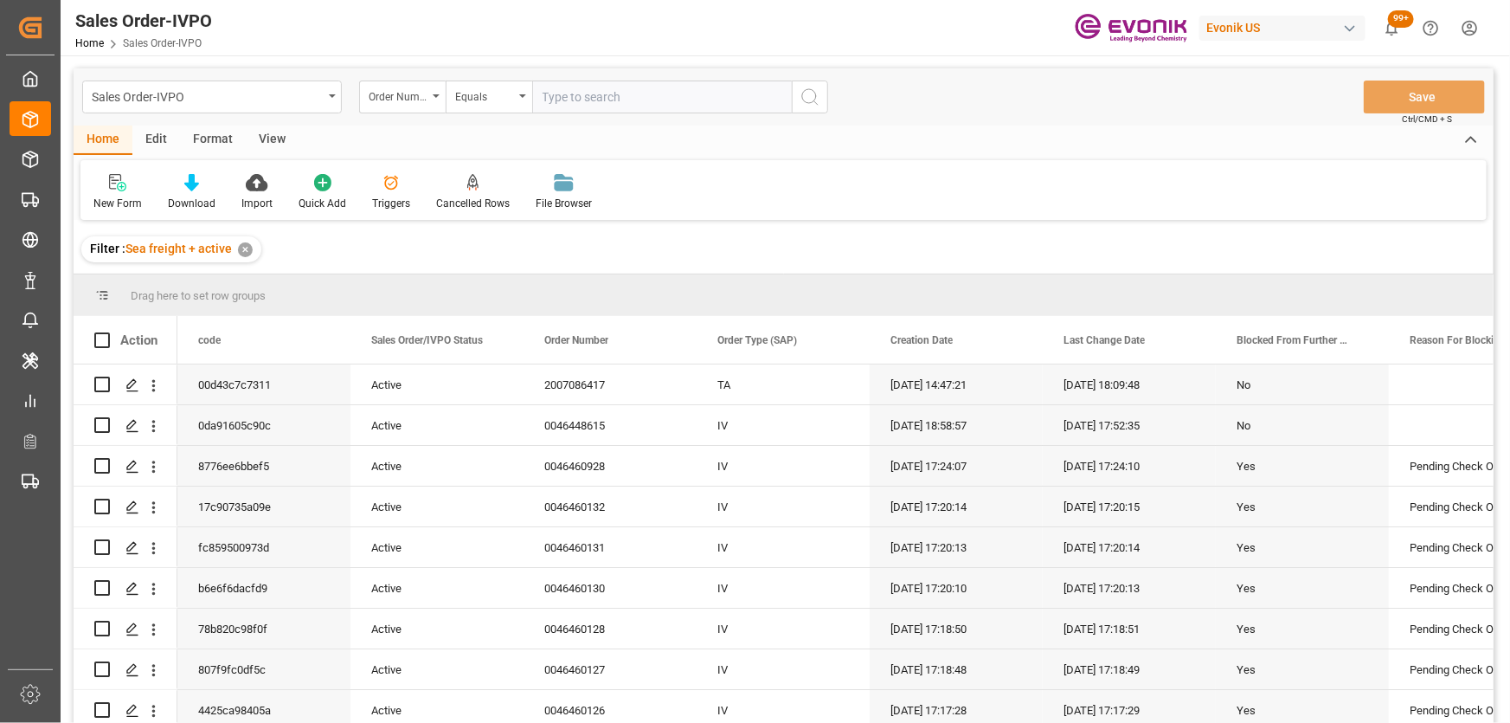
click at [590, 104] on input "text" at bounding box center [662, 96] width 260 height 33
paste input "0046464502"
type input "0046464502"
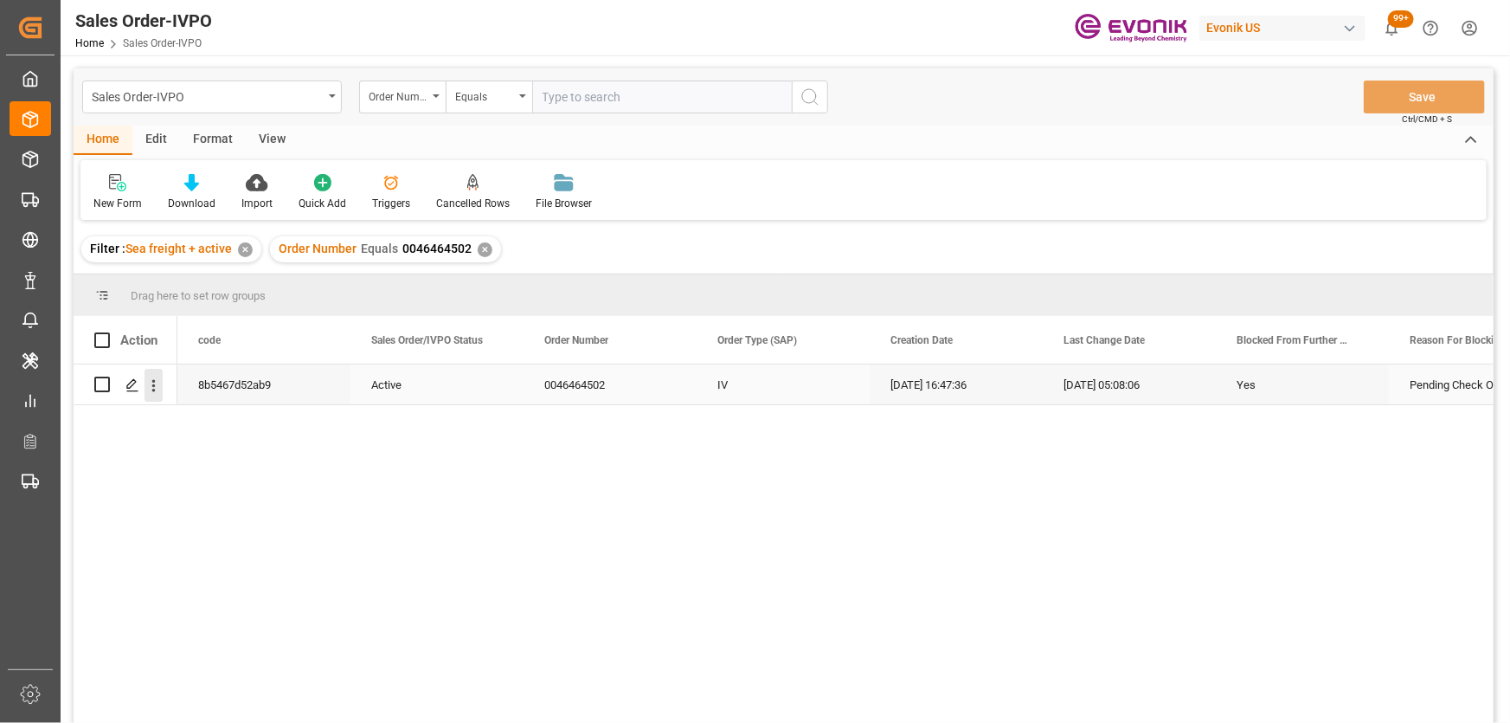
click at [154, 391] on icon "open menu" at bounding box center [154, 385] width 18 height 18
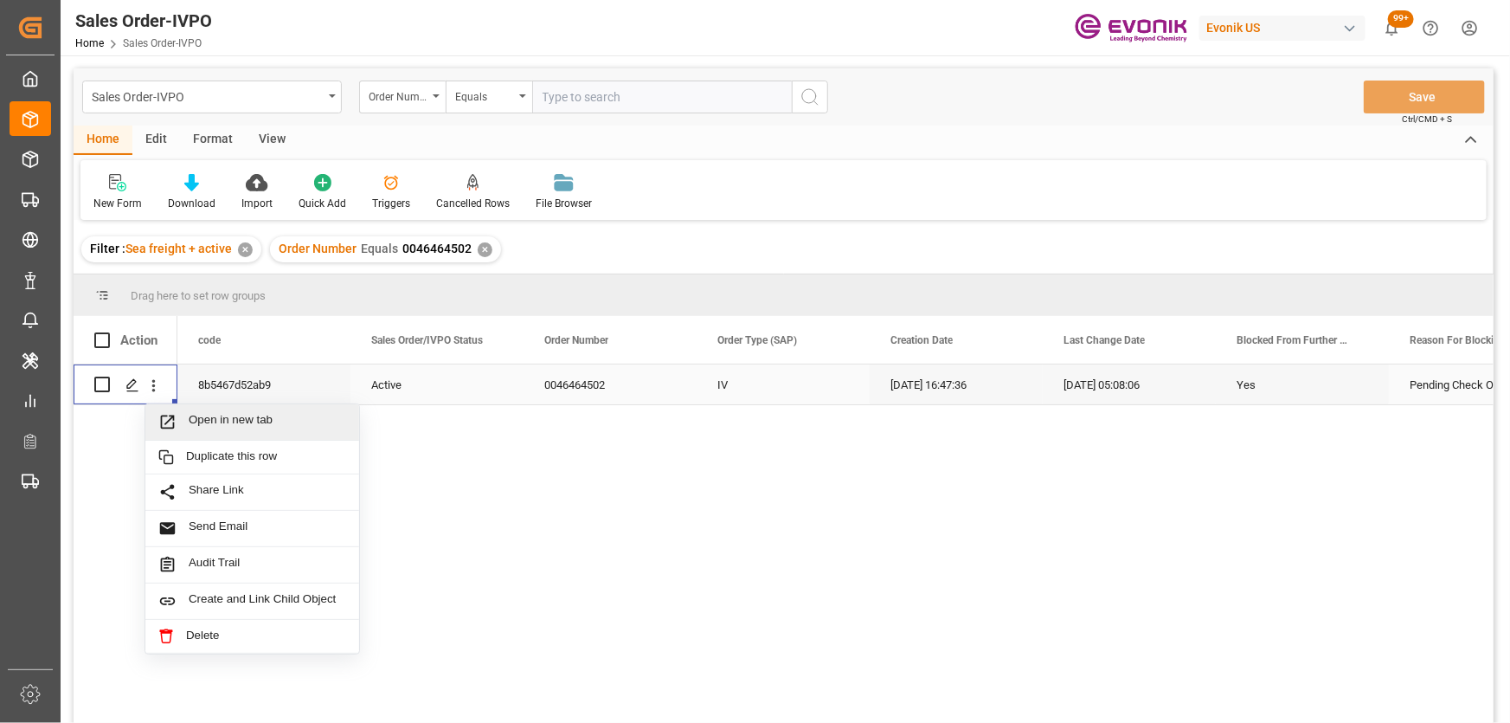
click at [190, 415] on span "Open in new tab" at bounding box center [268, 422] width 158 height 18
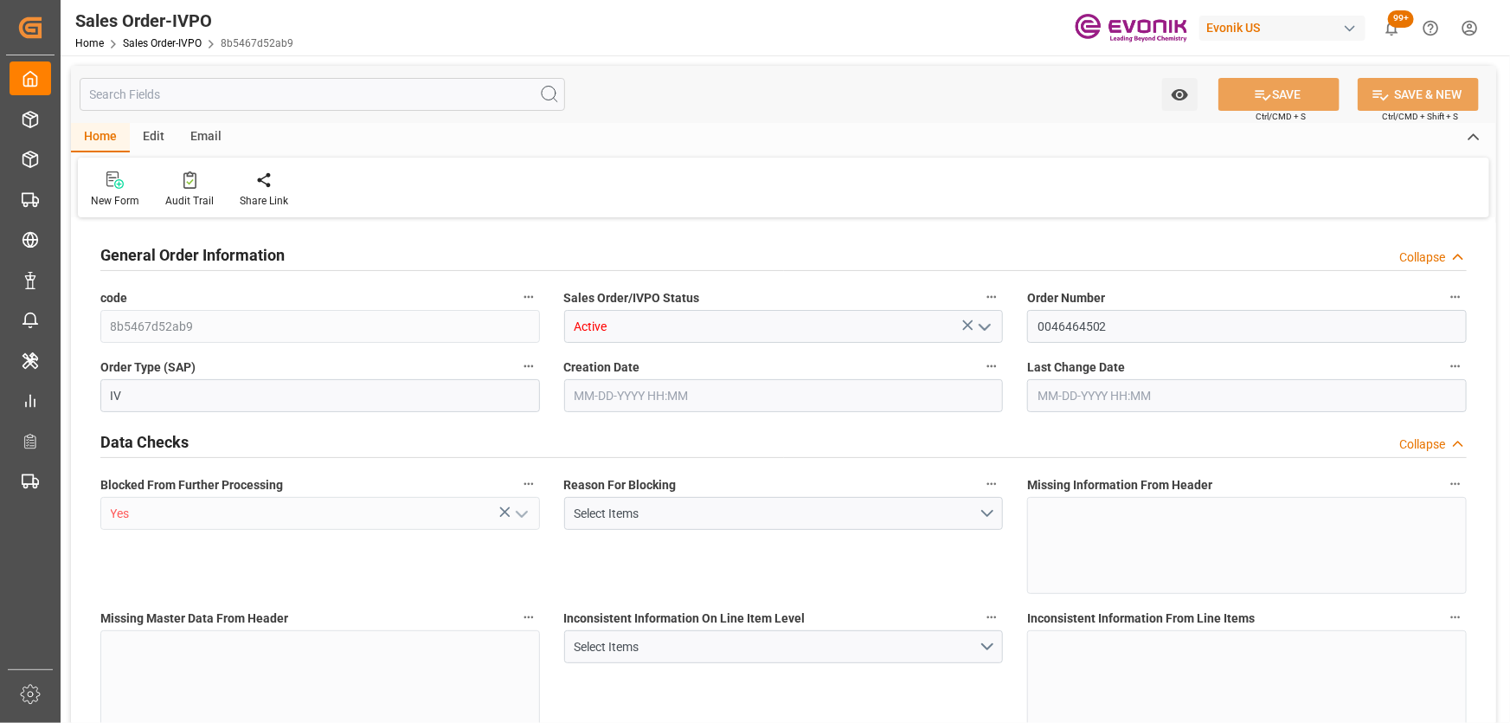
type input "CNHUN"
type input "0"
type input "1"
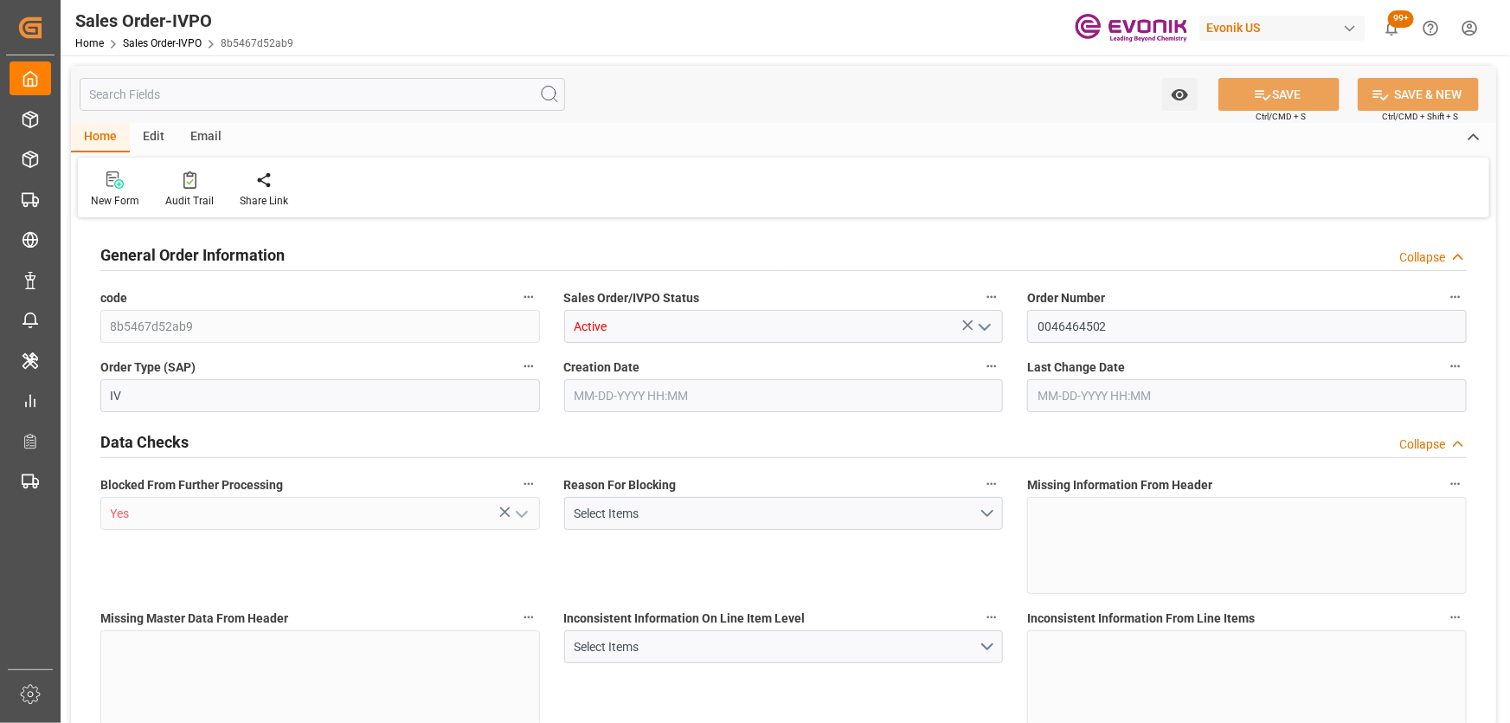
type input "10378.8"
type input "55.3858"
type input "19000"
type input "60"
type input "[DATE] 16:47"
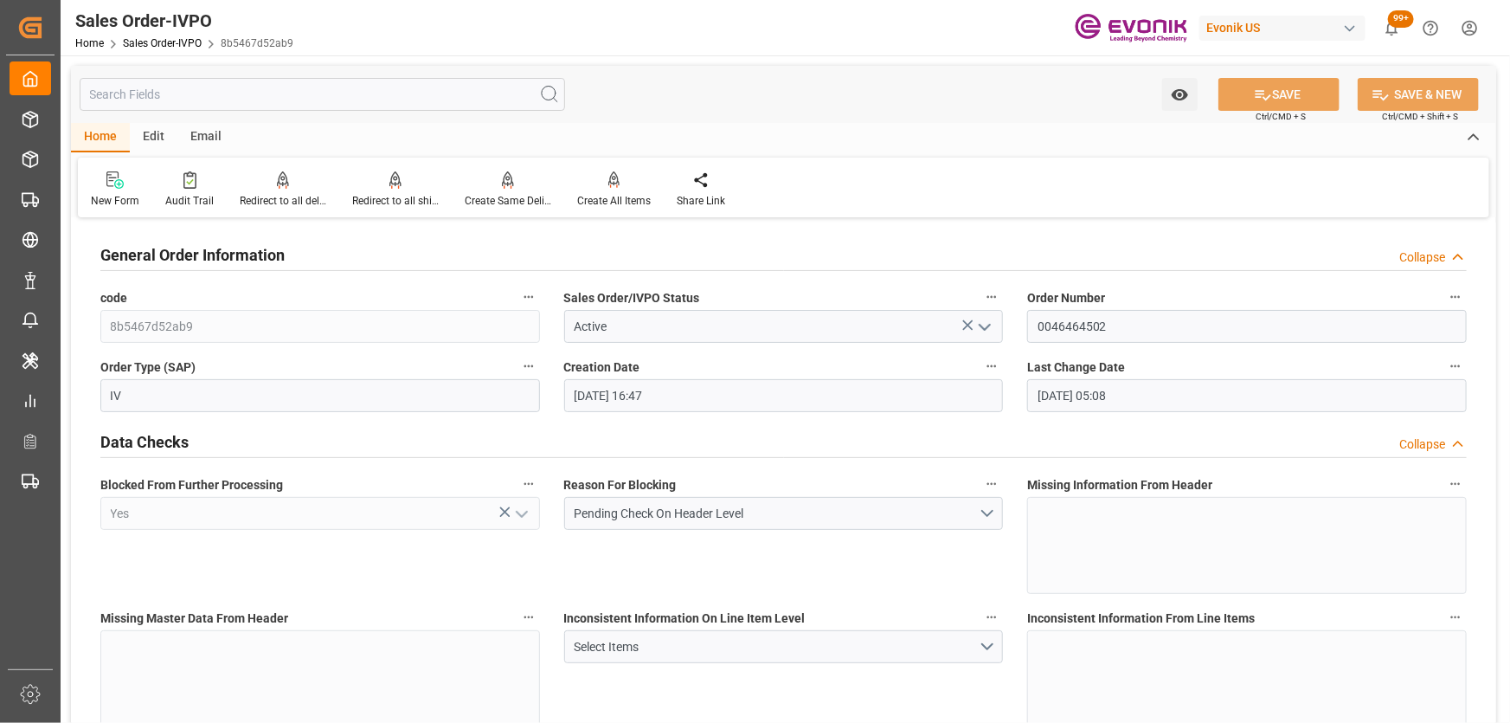
type input "[DATE] 05:08"
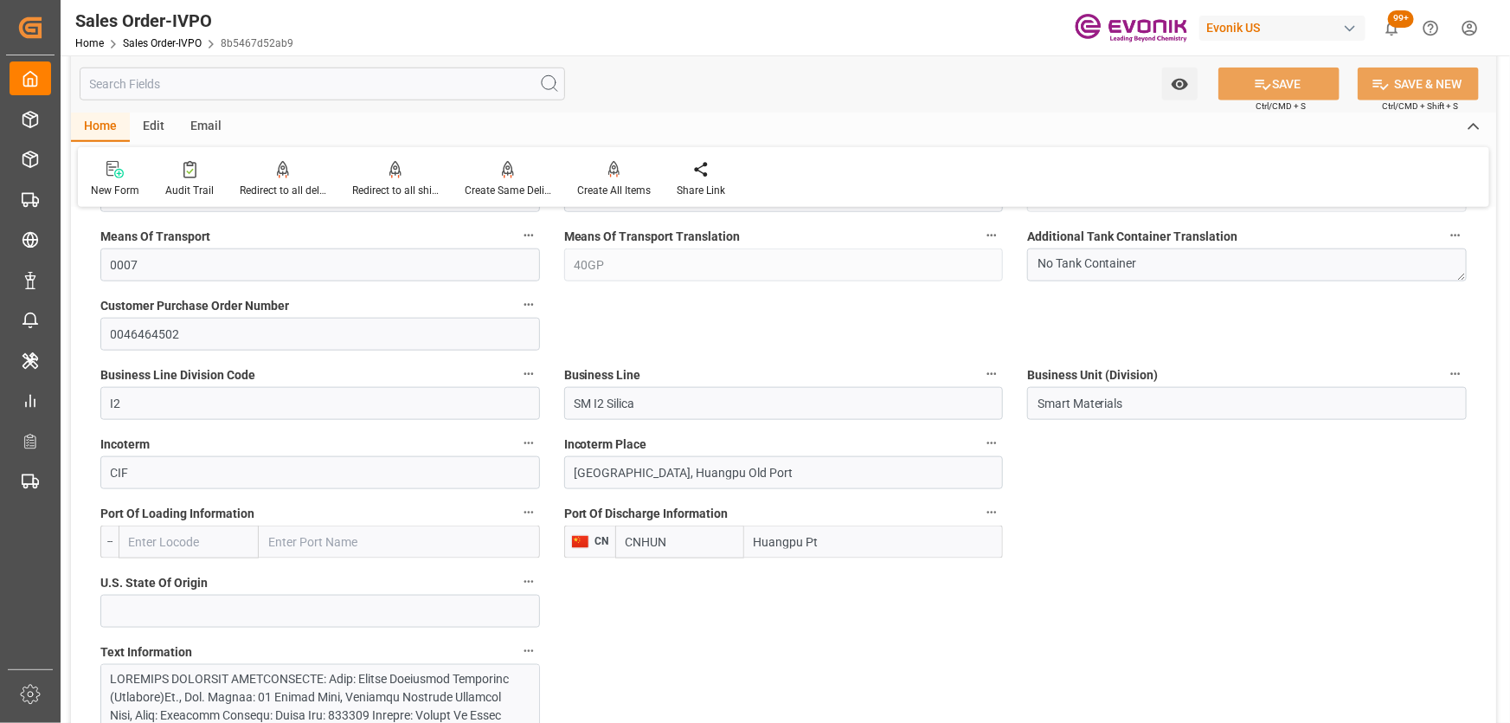
scroll to position [943, 0]
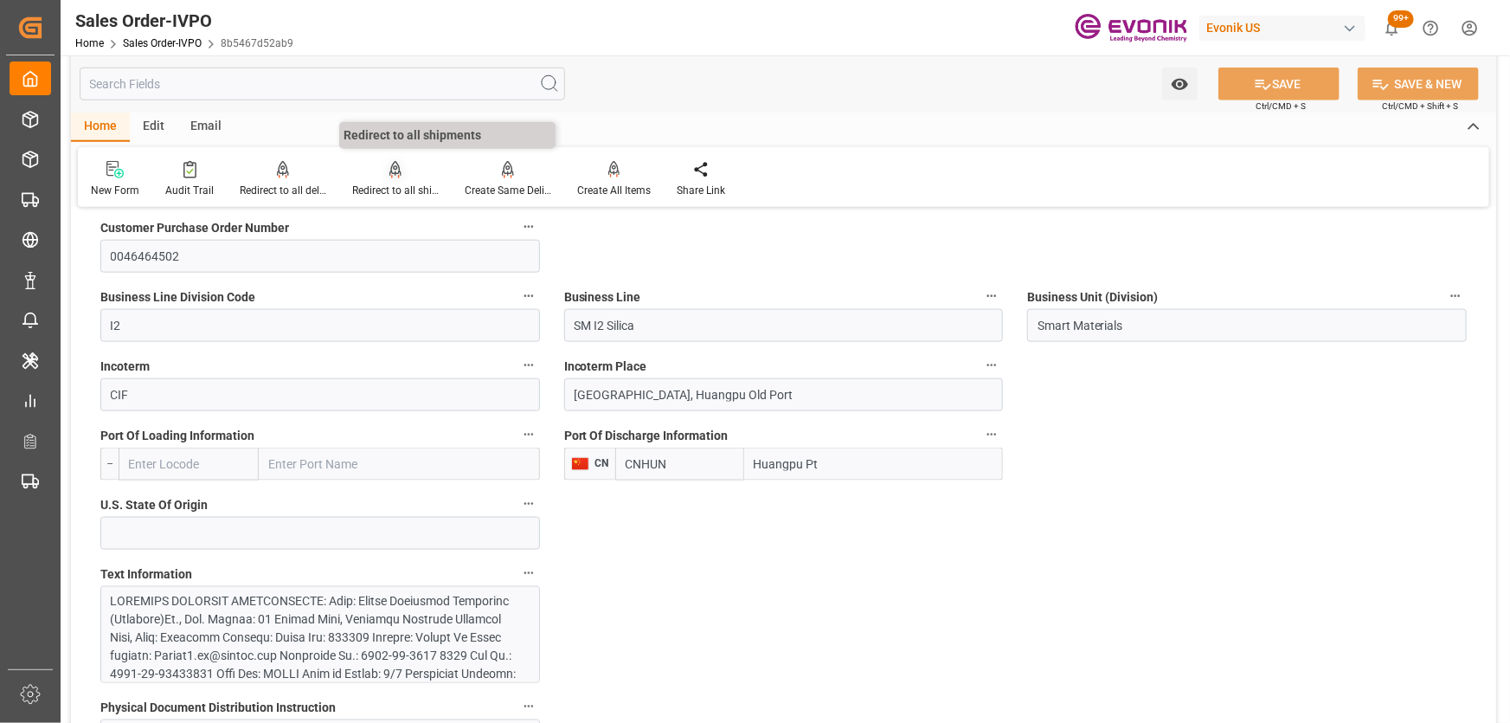
click at [400, 183] on div "Redirect to all shipments" at bounding box center [395, 191] width 87 height 16
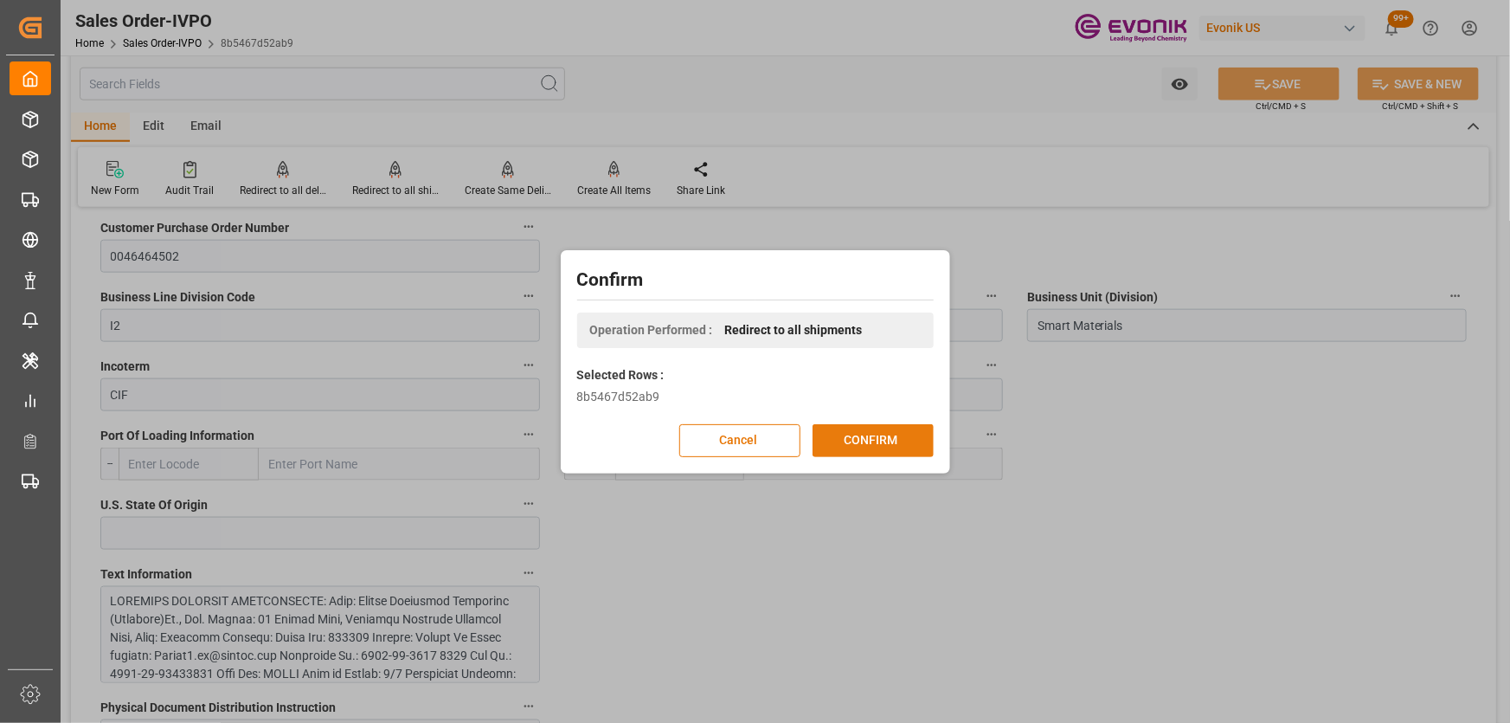
click at [852, 432] on button "CONFIRM" at bounding box center [873, 440] width 121 height 33
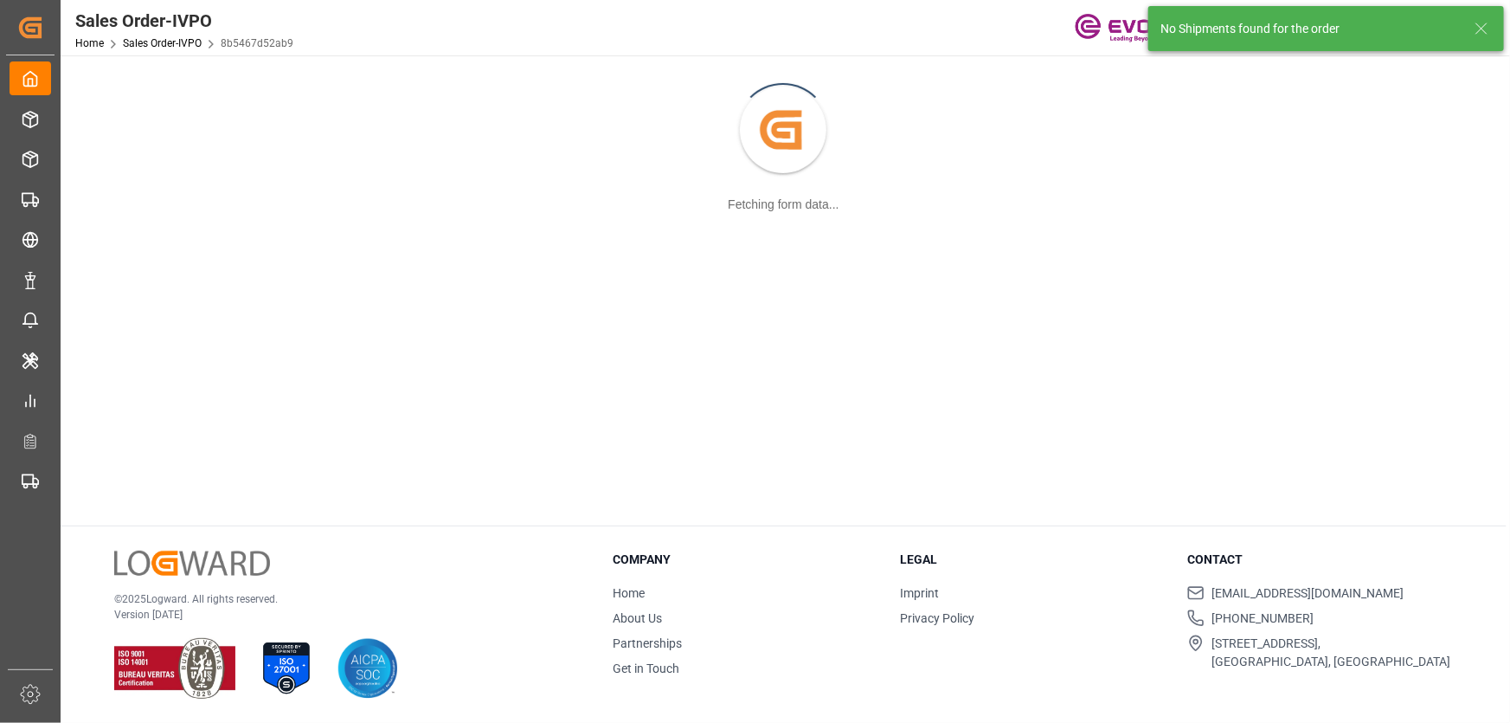
scroll to position [187, 0]
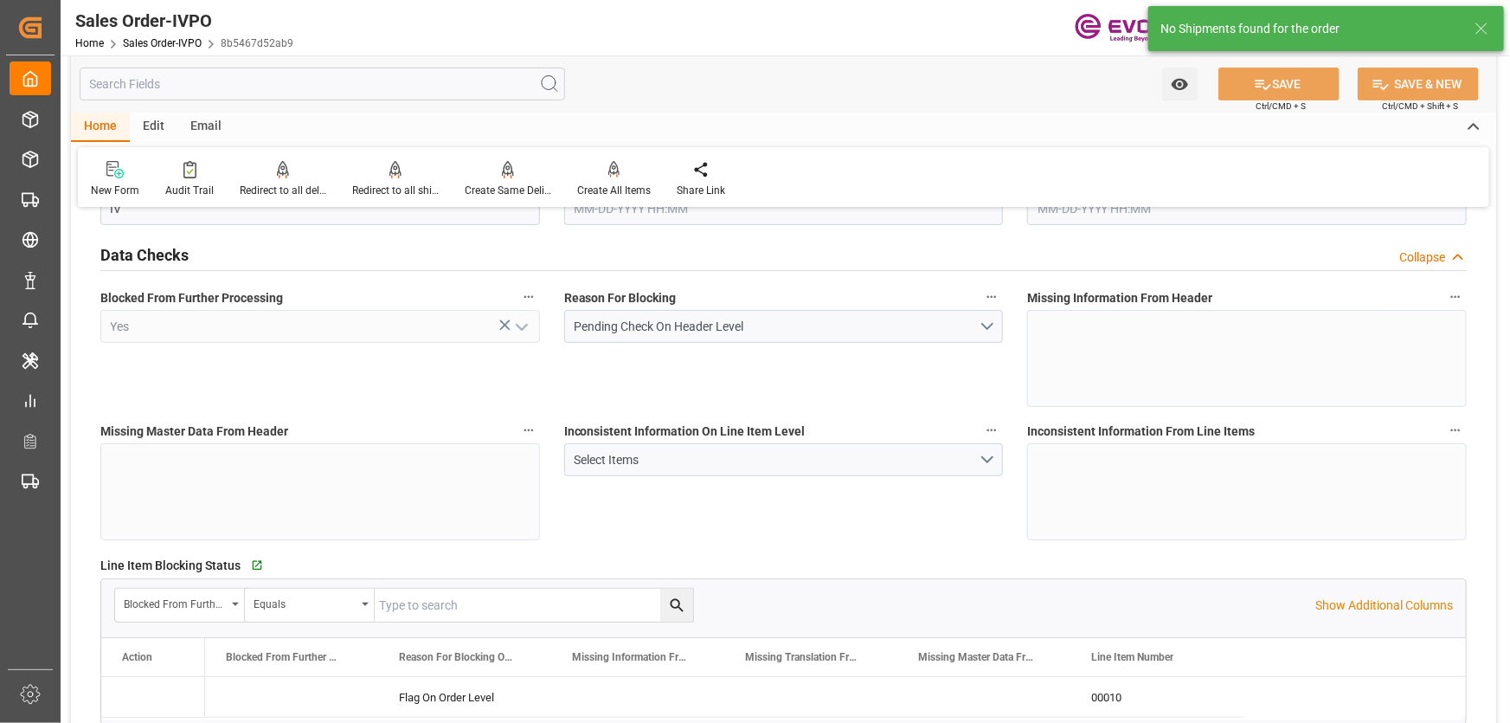
type input "CNHUN"
type input "0"
type input "1"
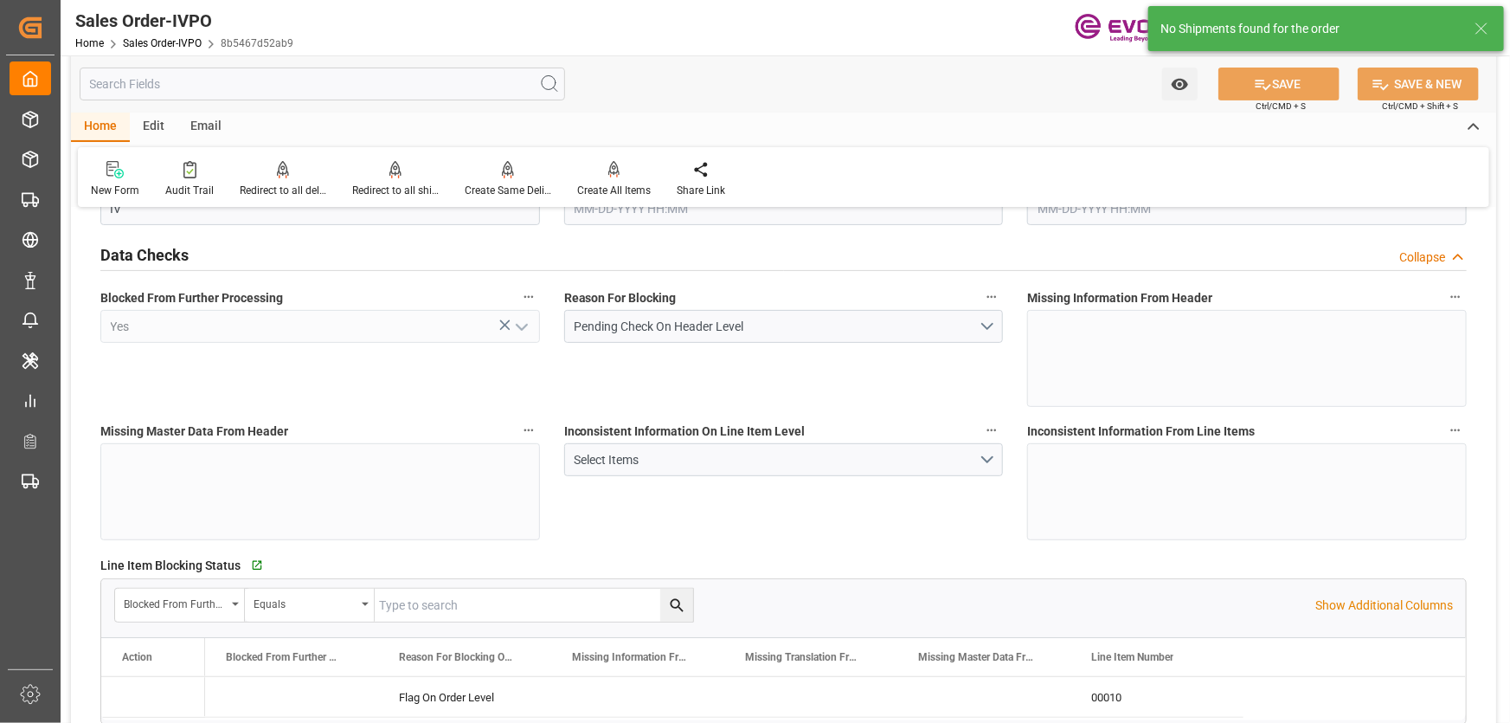
type input "10378.8"
type input "55.3858"
type input "19000"
type input "60"
type input "[DATE] 16:47"
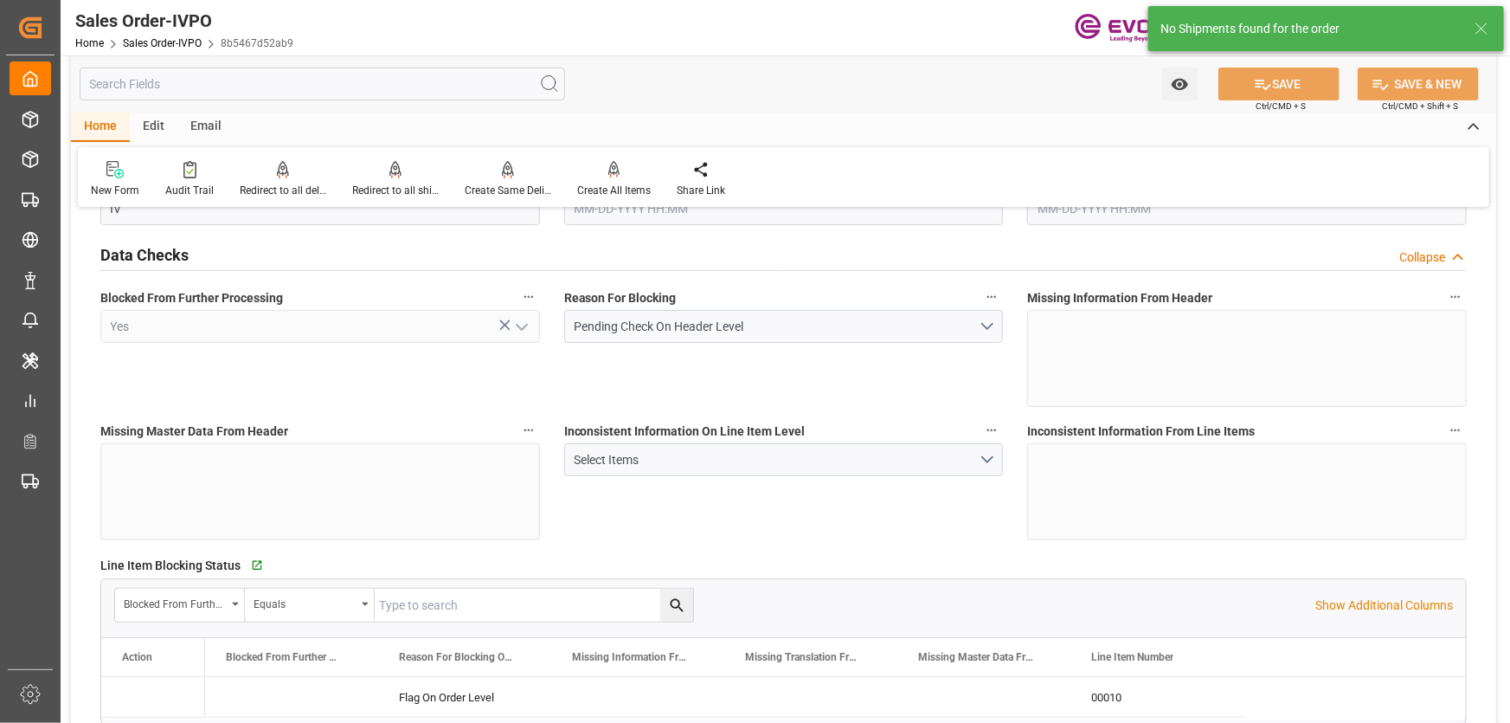
type input "[DATE] 05:08"
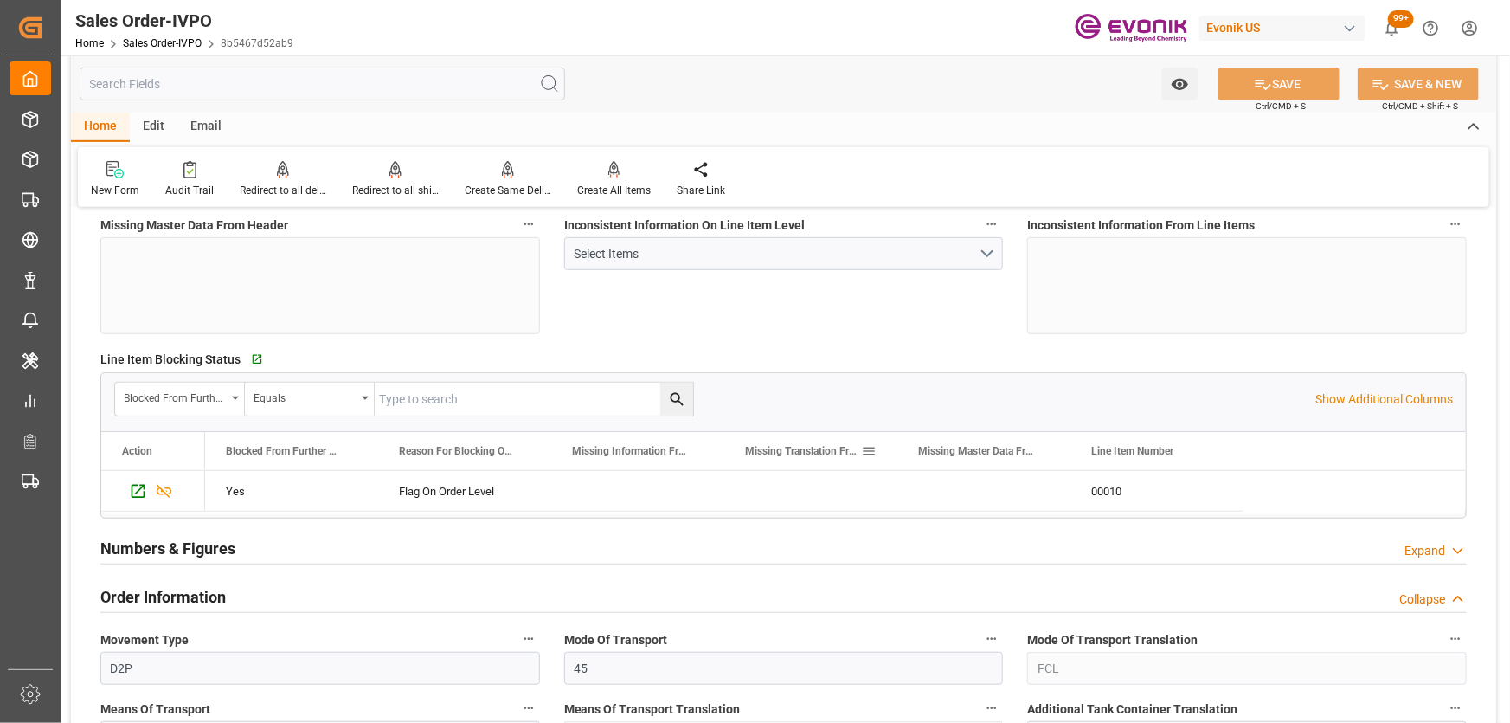
scroll to position [787, 0]
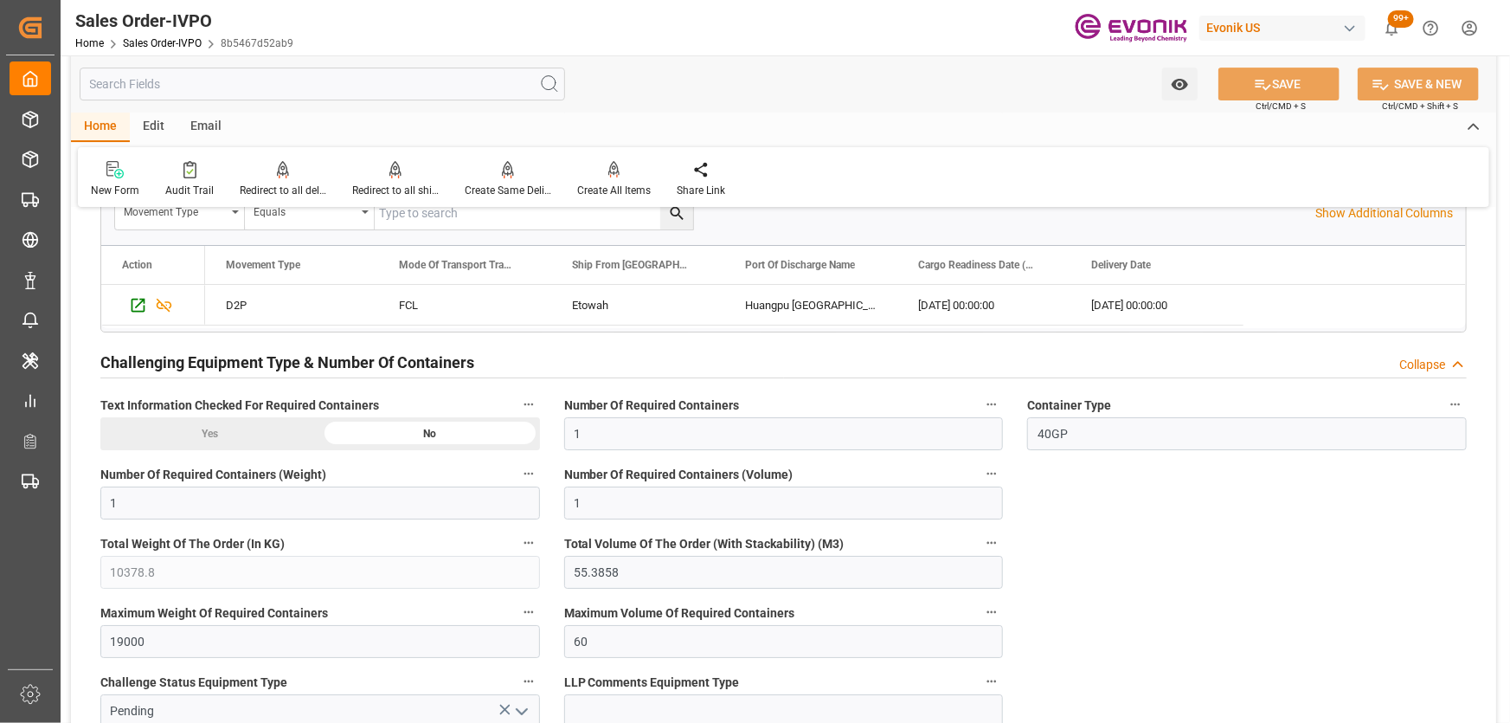
scroll to position [2910, 0]
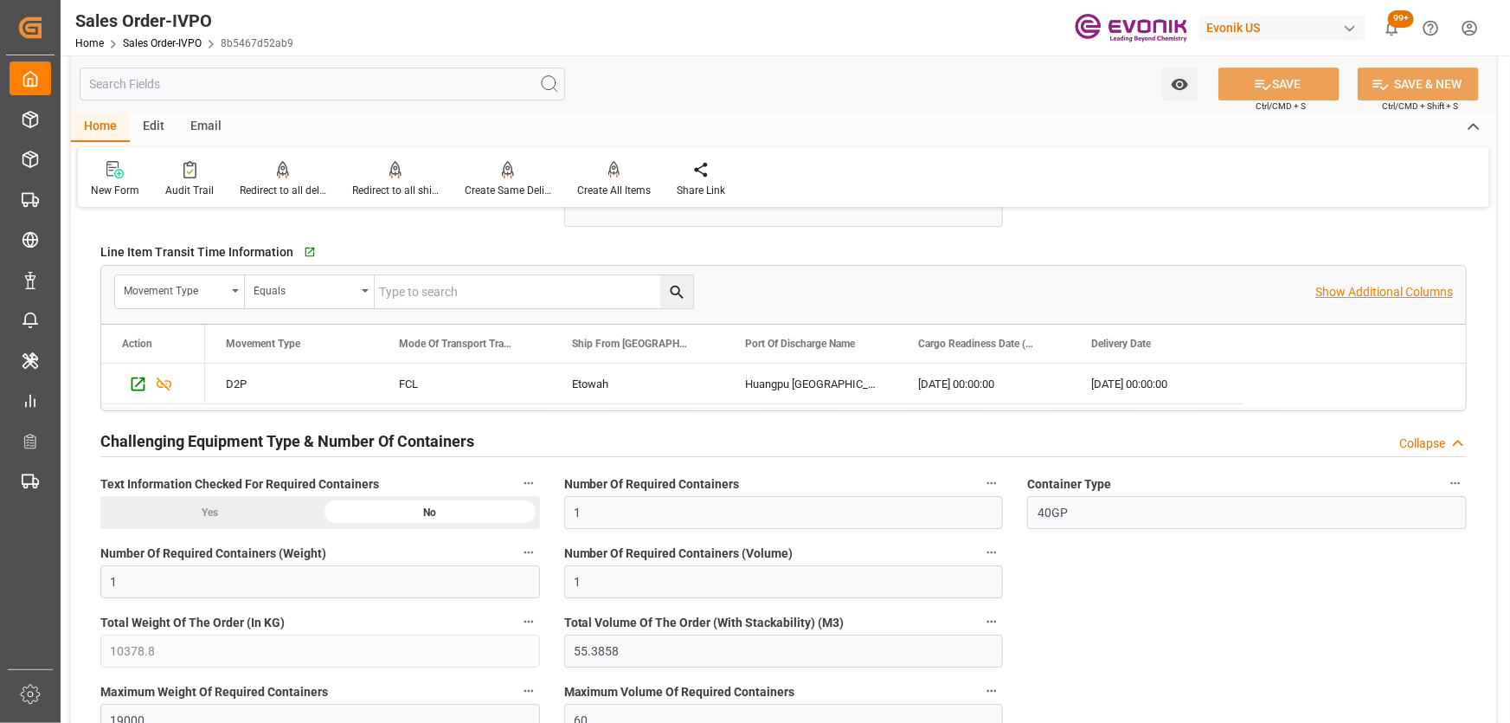
click at [1337, 283] on p "Show Additional Columns" at bounding box center [1384, 292] width 138 height 18
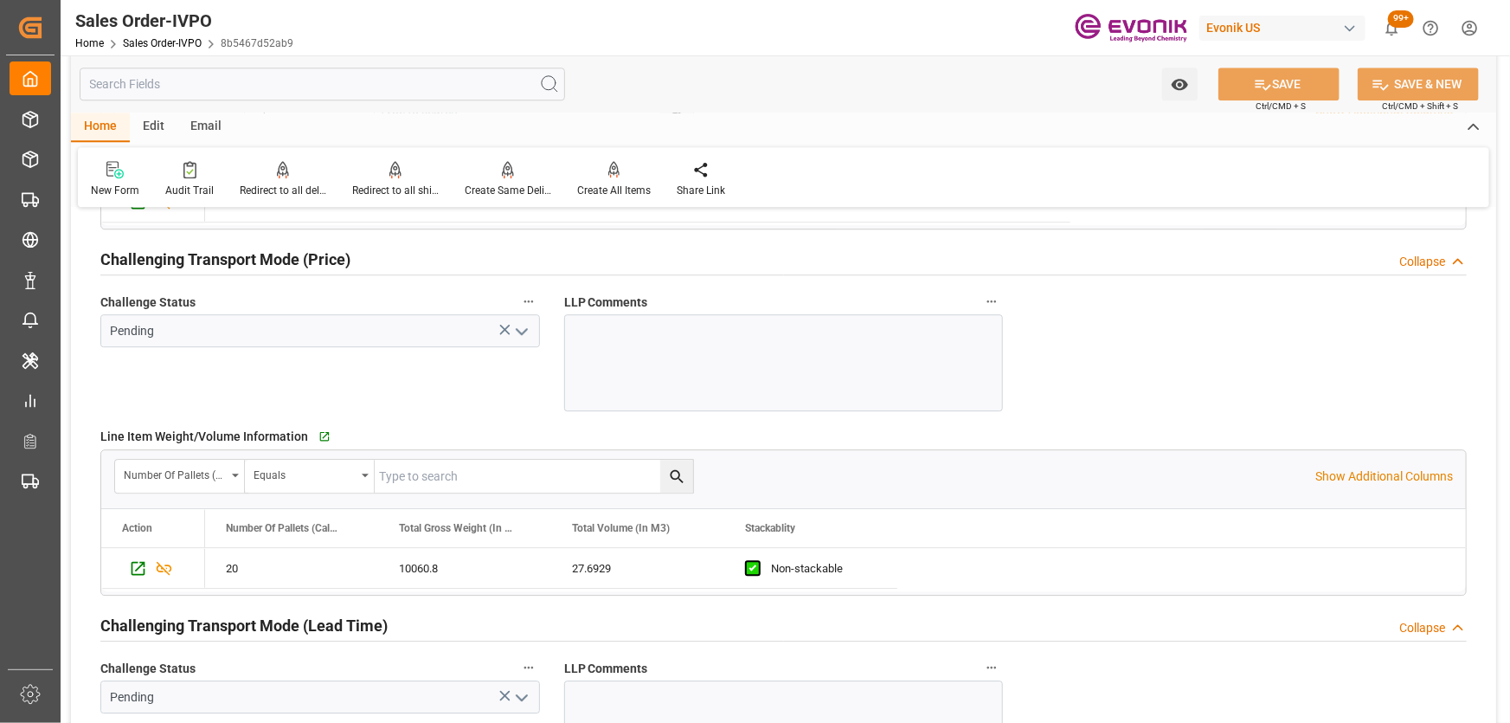
scroll to position [1966, 0]
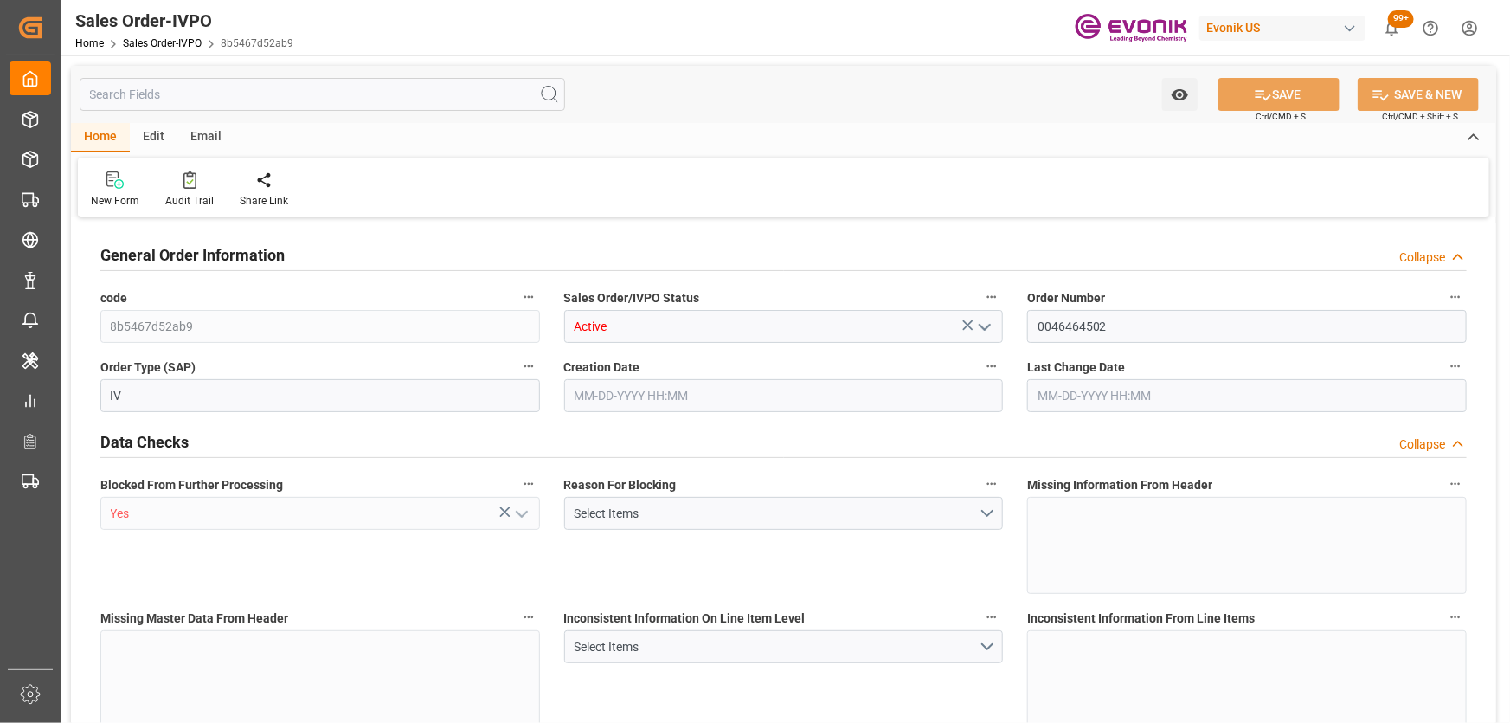
type input "CNHUN"
type input "0"
type input "1"
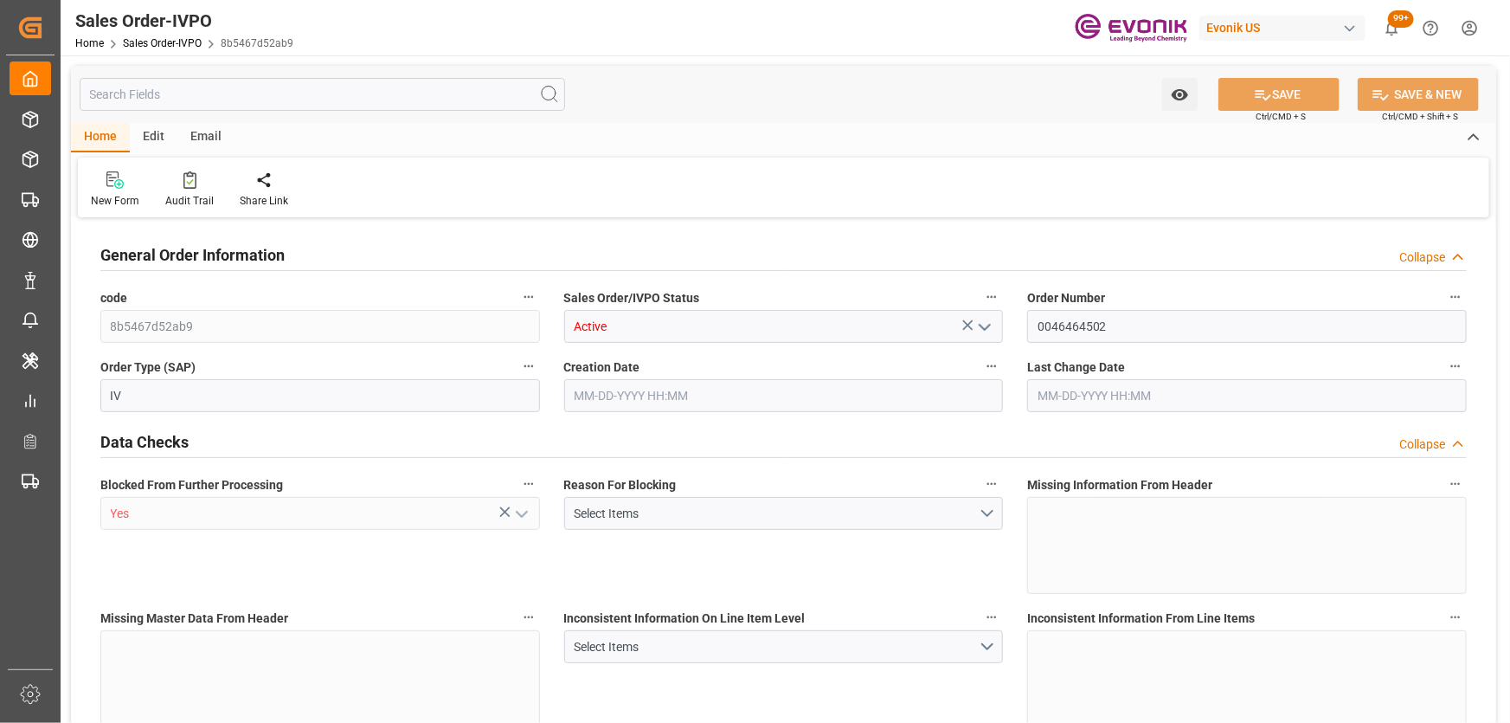
type input "10378.8"
type input "55.3858"
type input "19000"
type input "60"
type input "[DATE] 16:47"
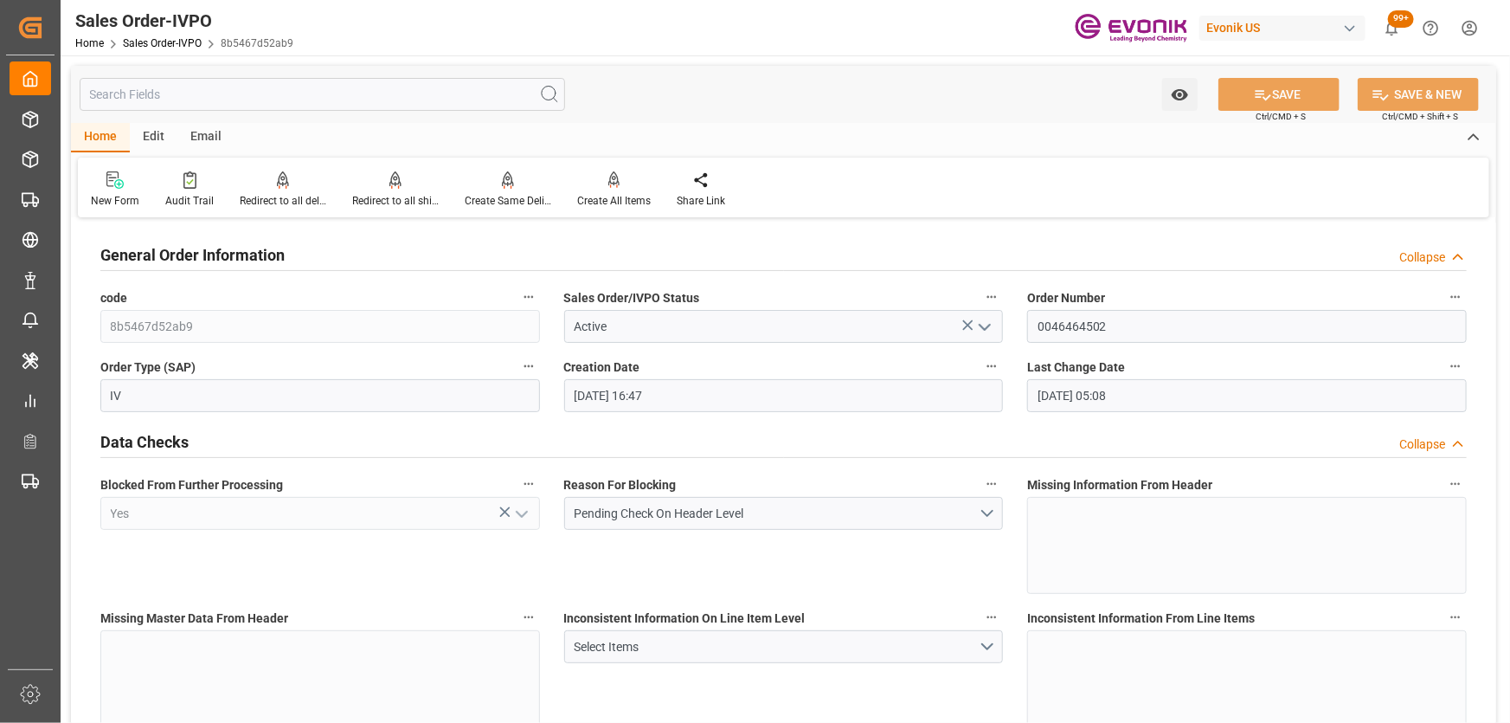
type input "[DATE] 05:08"
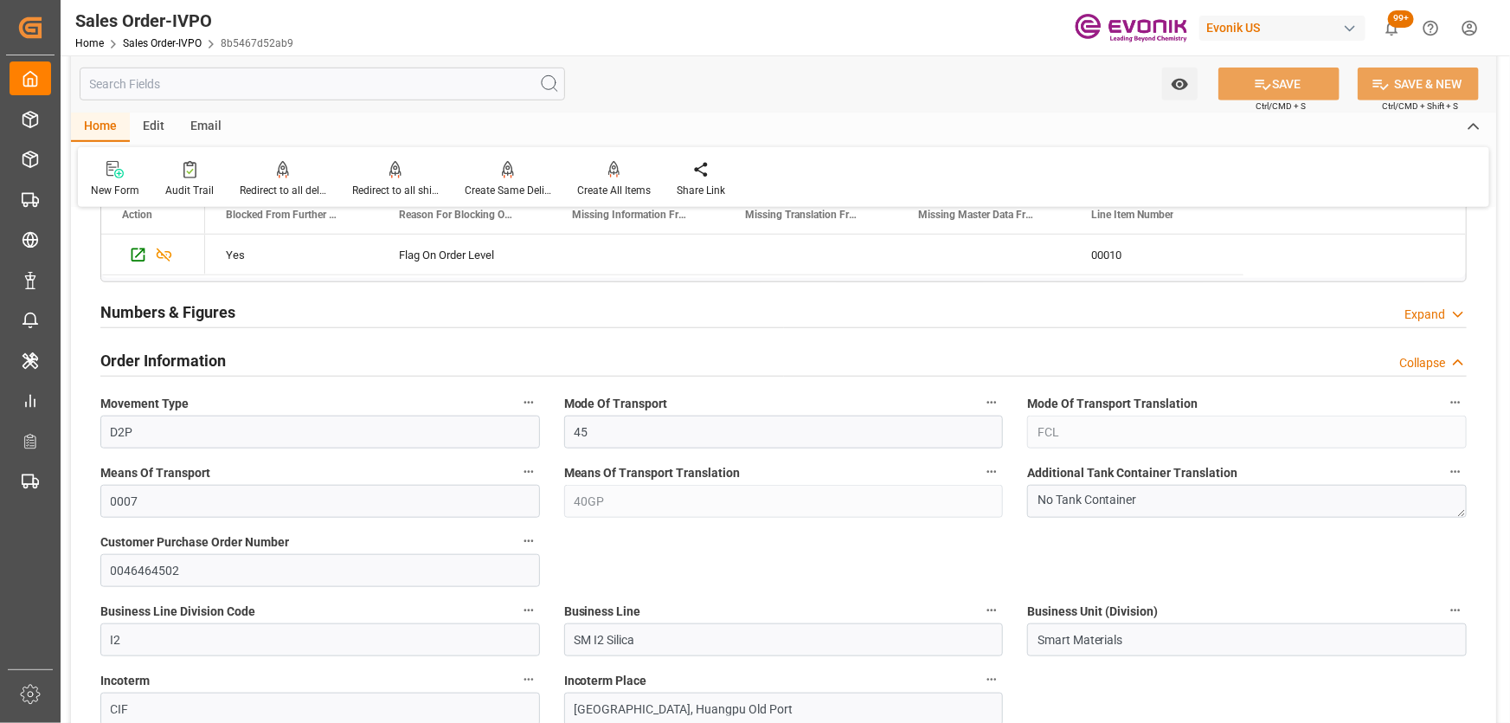
scroll to position [943, 0]
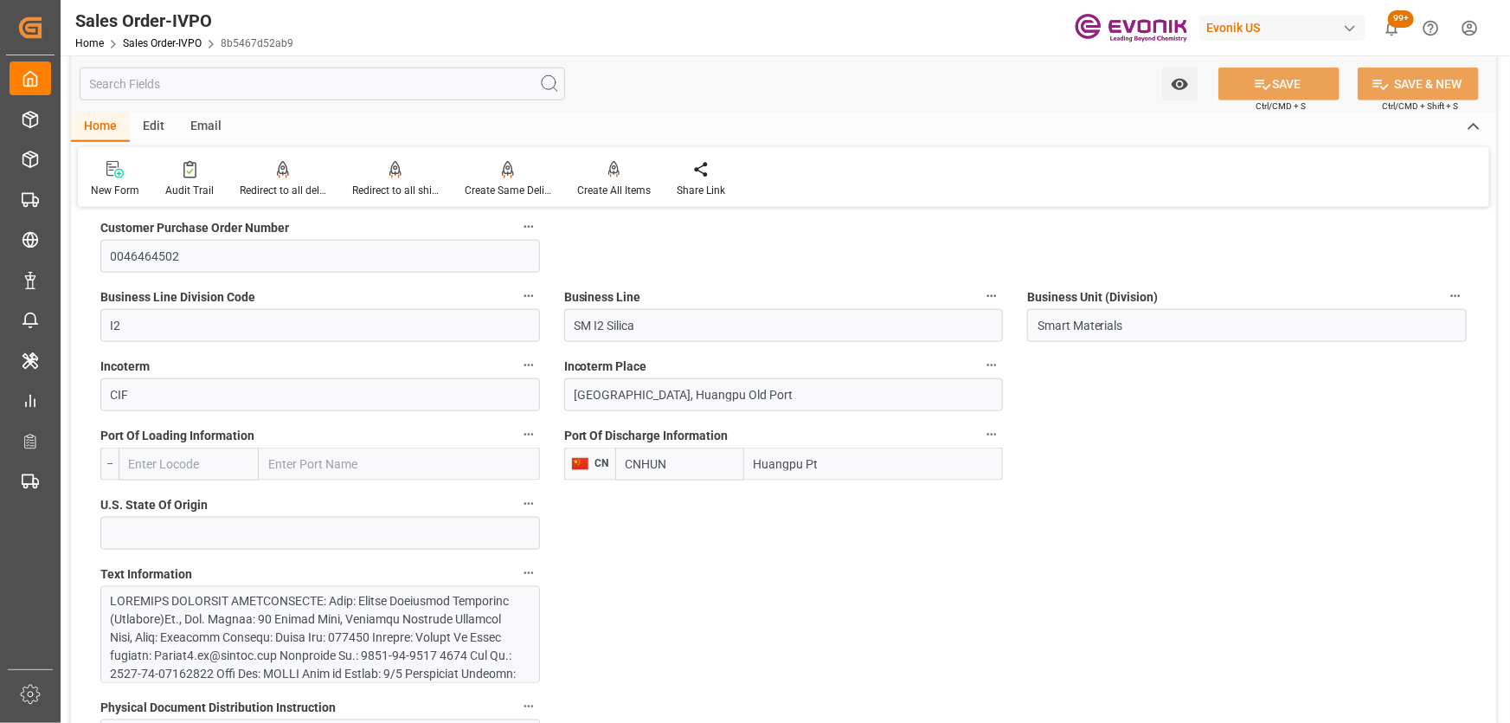
drag, startPoint x: 707, startPoint y: 584, endPoint x: 741, endPoint y: 571, distance: 36.2
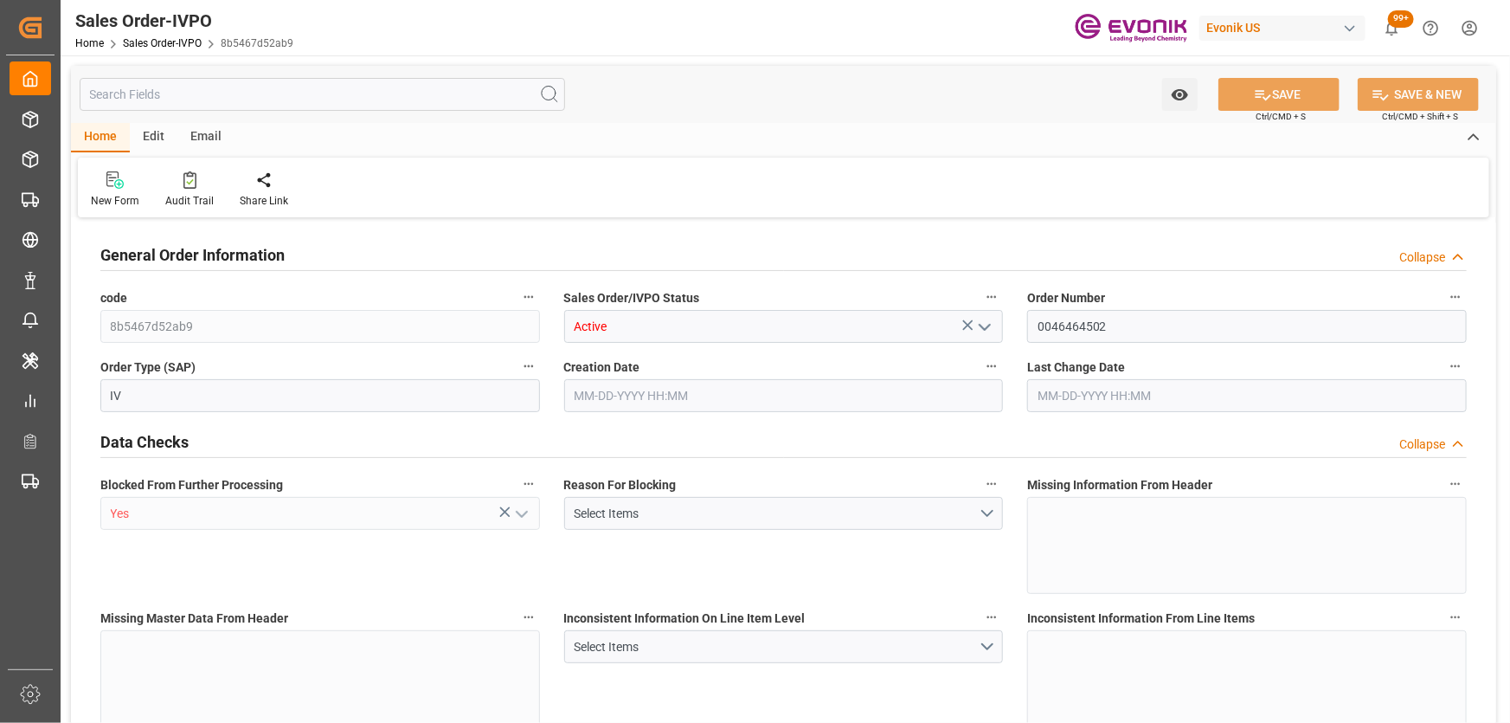
type input "CNHUN"
type input "0"
type input "1"
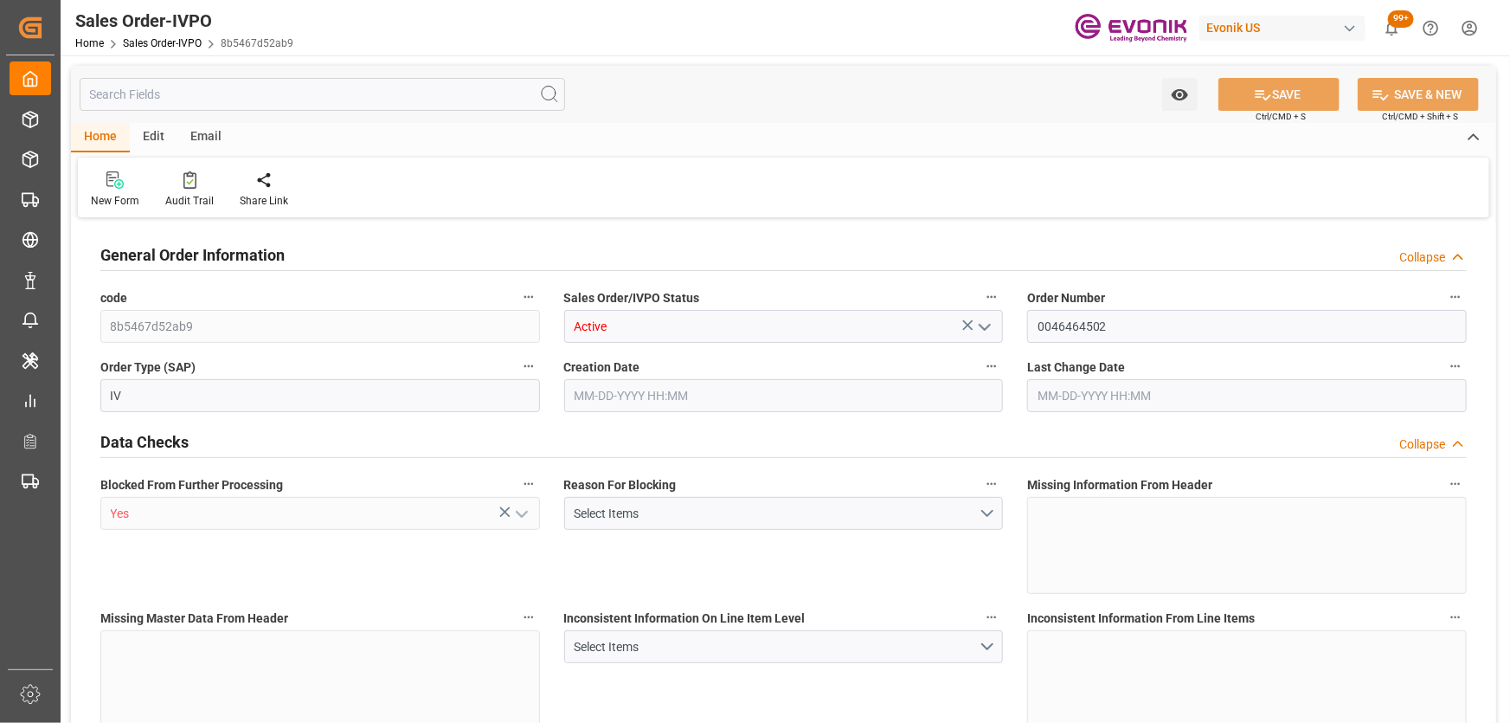
type input "10378.8"
type input "55.3858"
type input "19000"
type input "60"
type input "[DATE] 16:47"
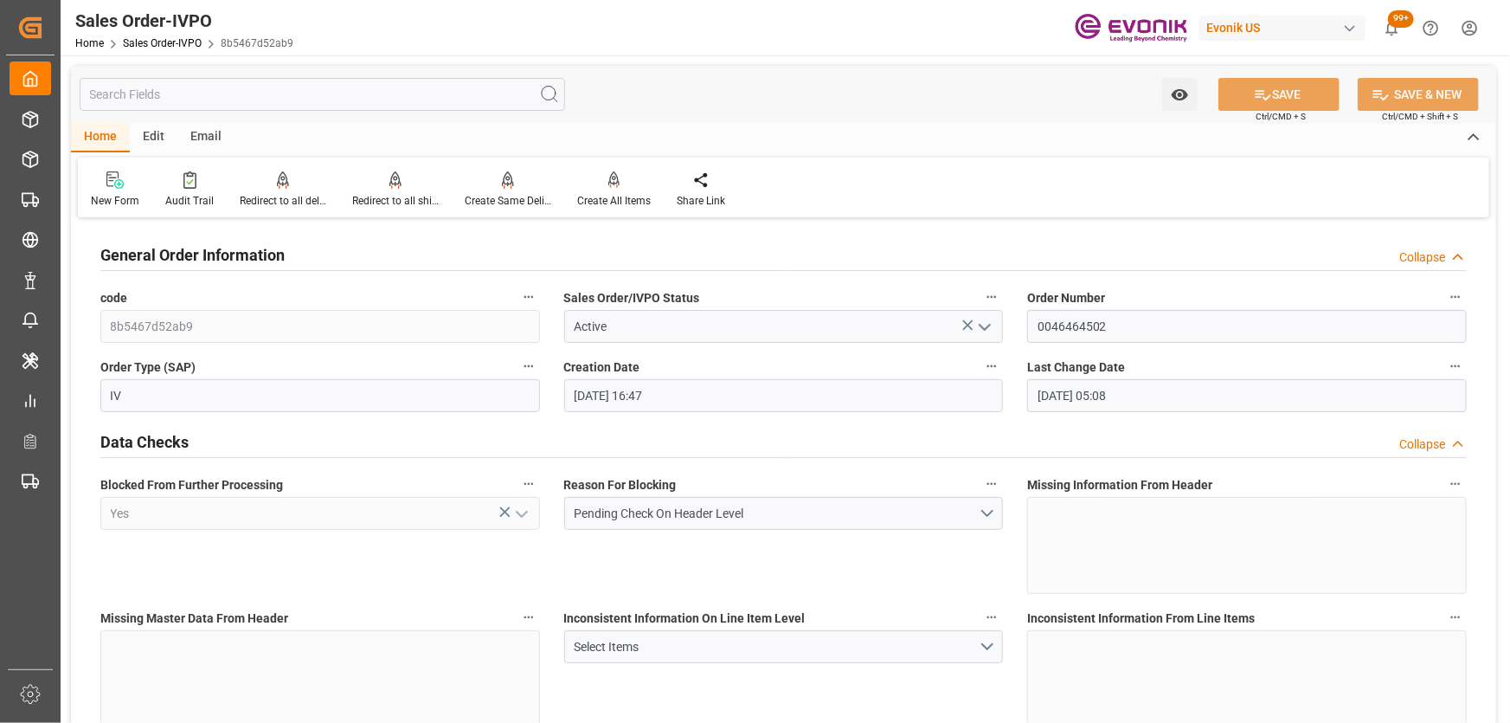
type input "08-08-2025 05:08"
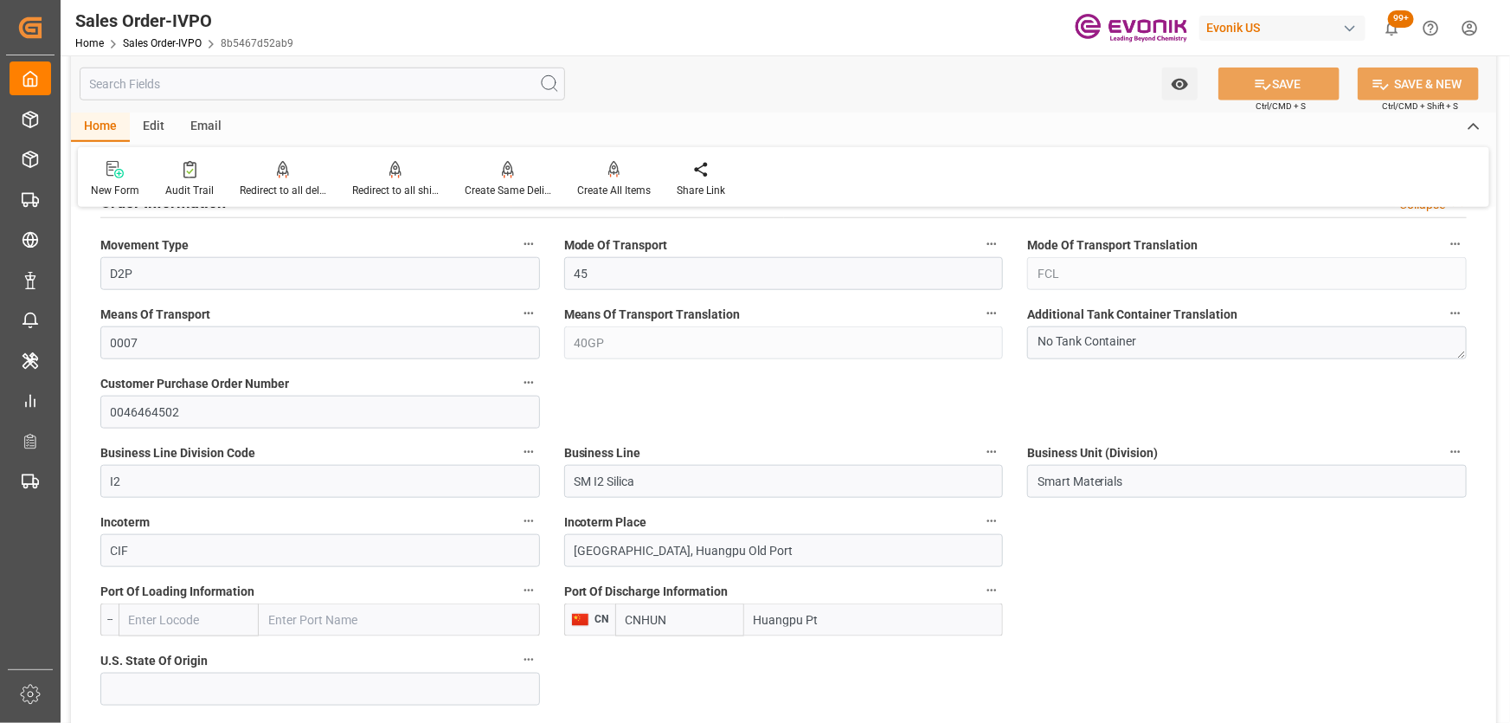
scroll to position [787, 0]
click at [1136, 85] on div "Watch Option SAVE Ctrl/CMD + S SAVE & NEW Ctrl/CMD + Shift + S" at bounding box center [783, 83] width 1425 height 57
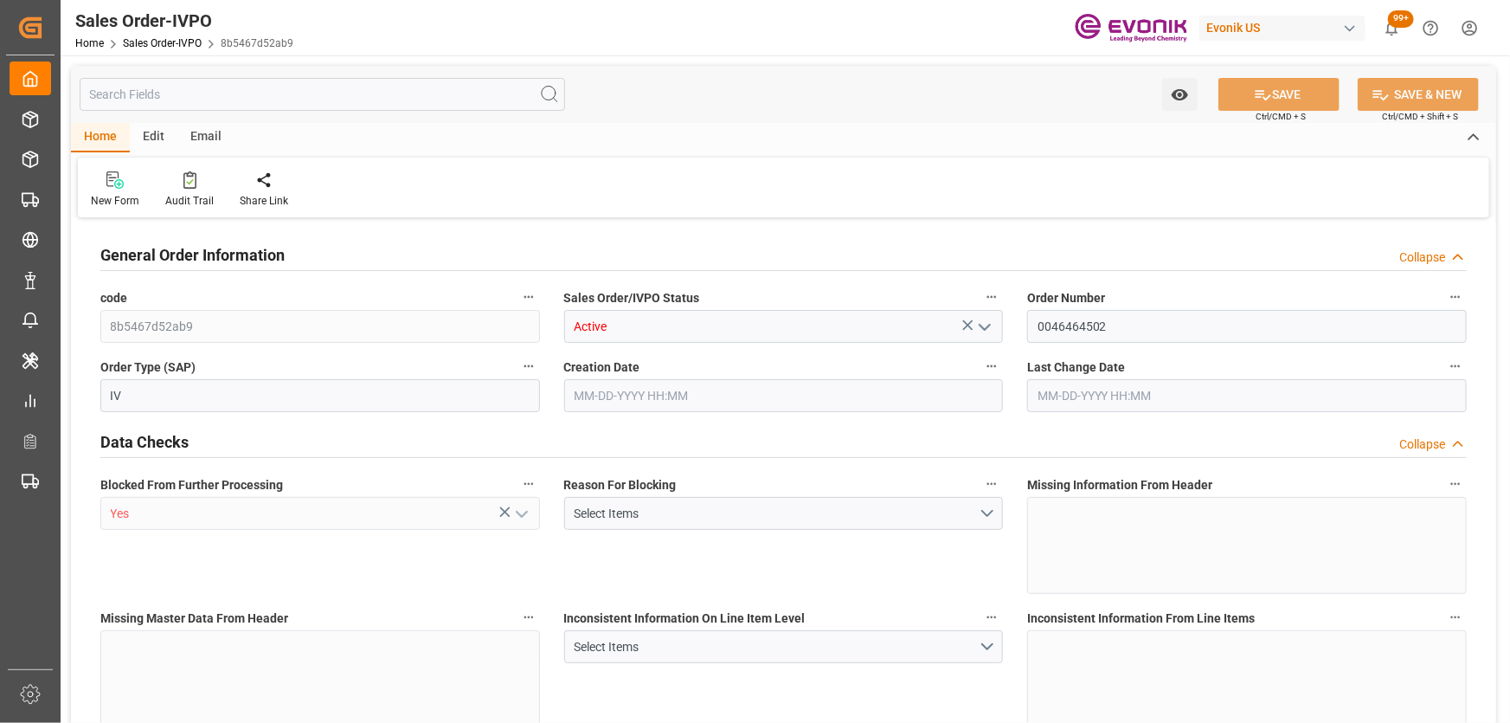
type input "CNHUN"
type input "0"
type input "1"
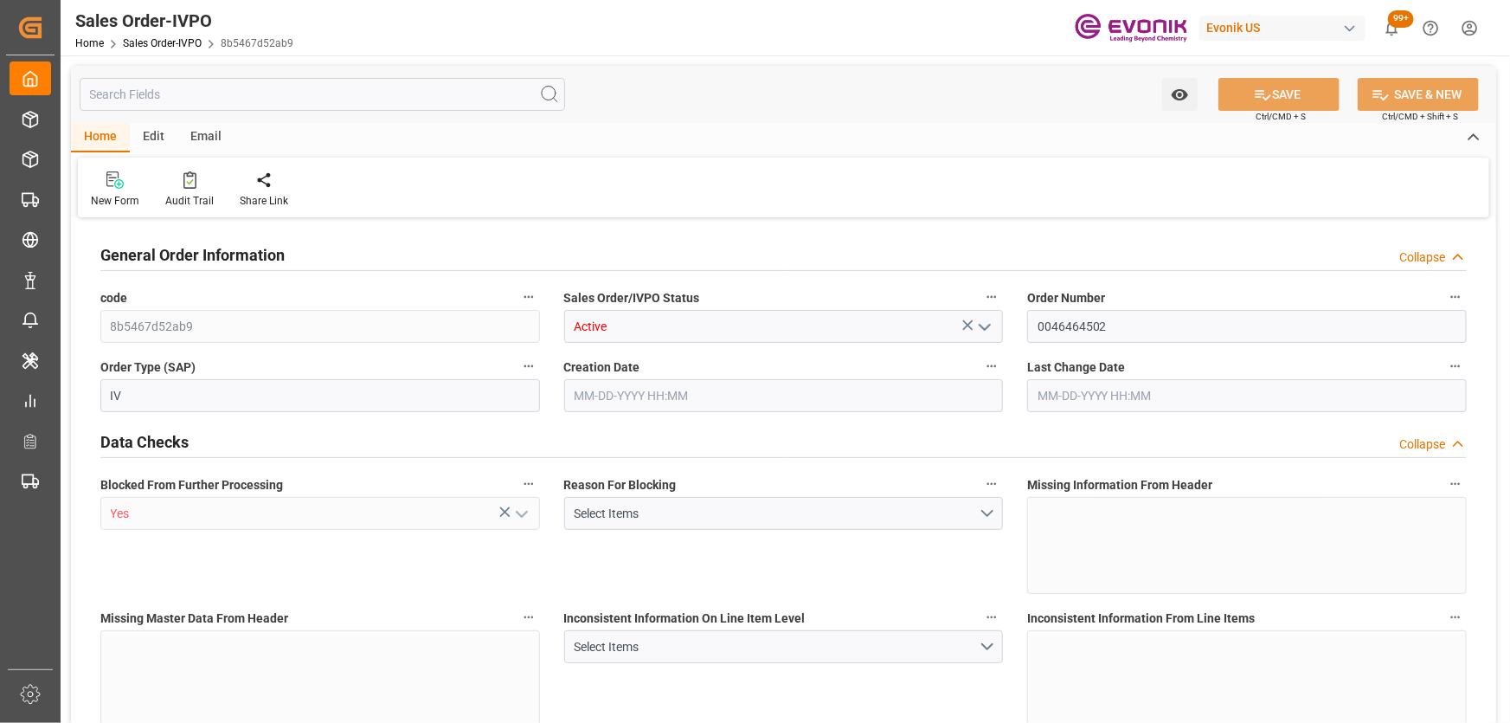
type input "10378.8"
type input "55.3858"
type input "19000"
type input "60"
type input "[DATE] 16:47"
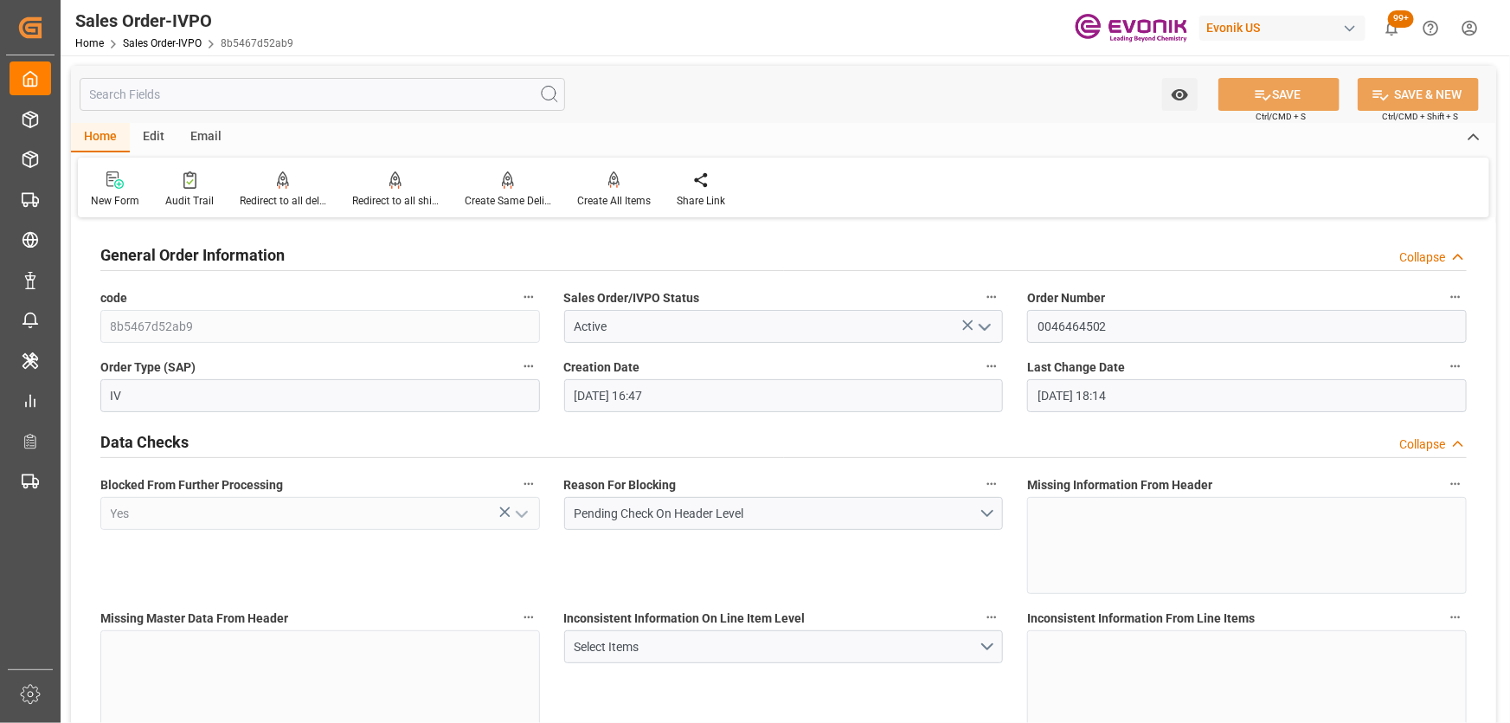
type input "[DATE] 18:14"
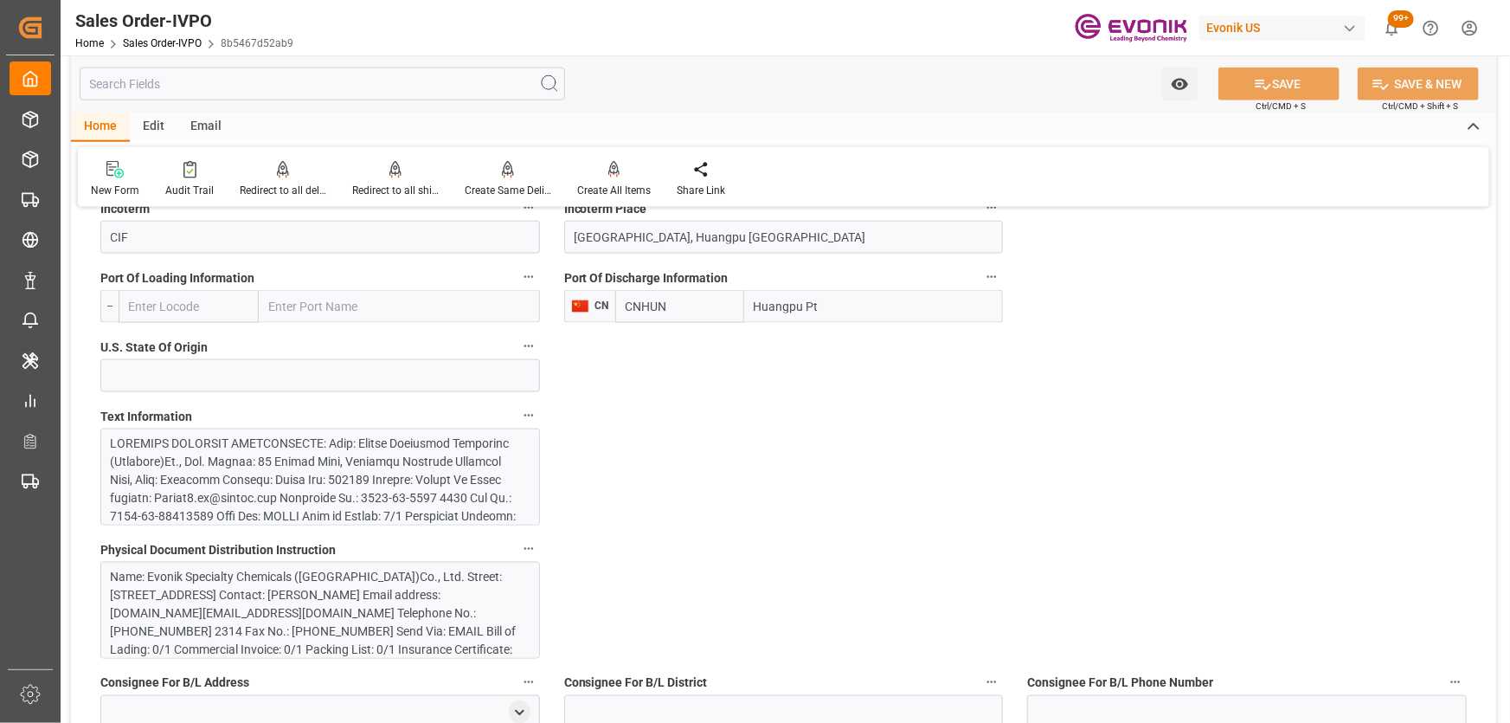
scroll to position [1022, 0]
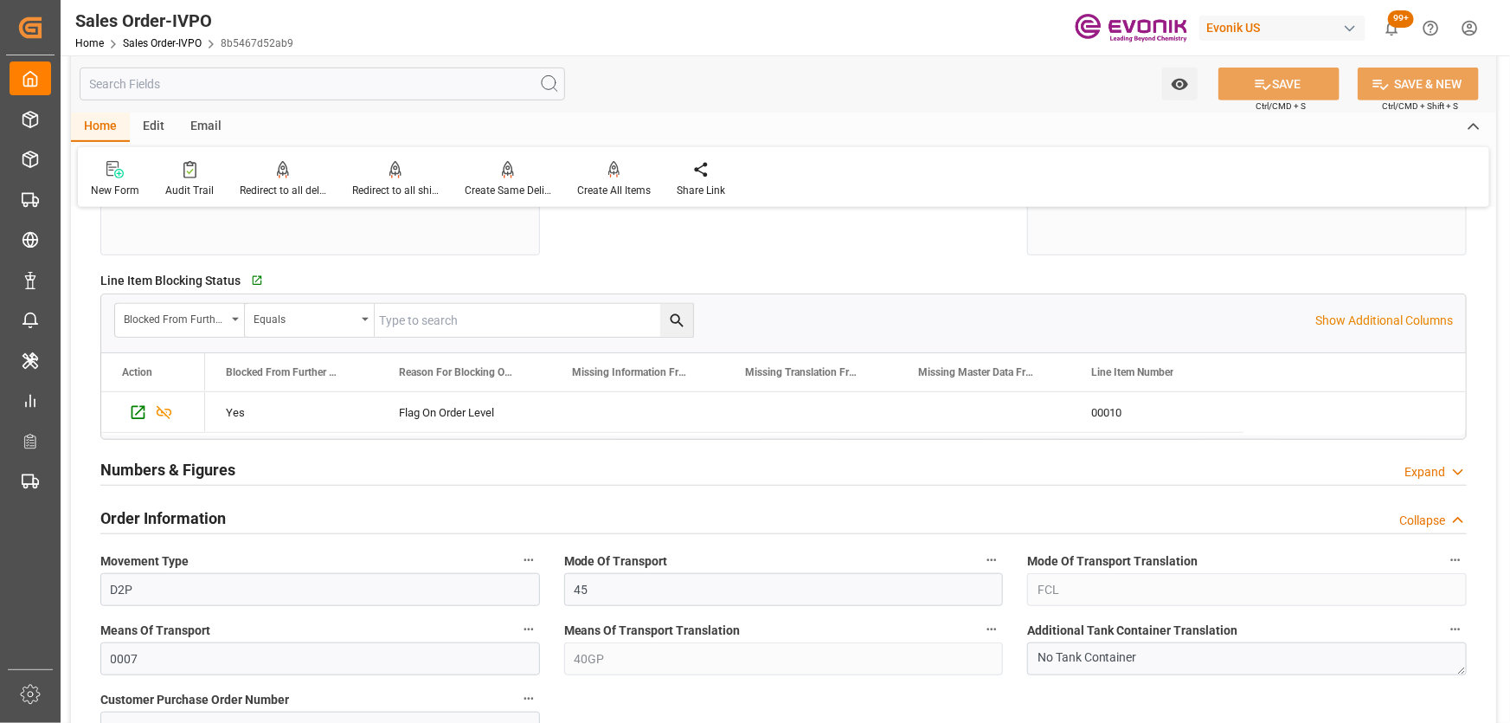
scroll to position [0, 0]
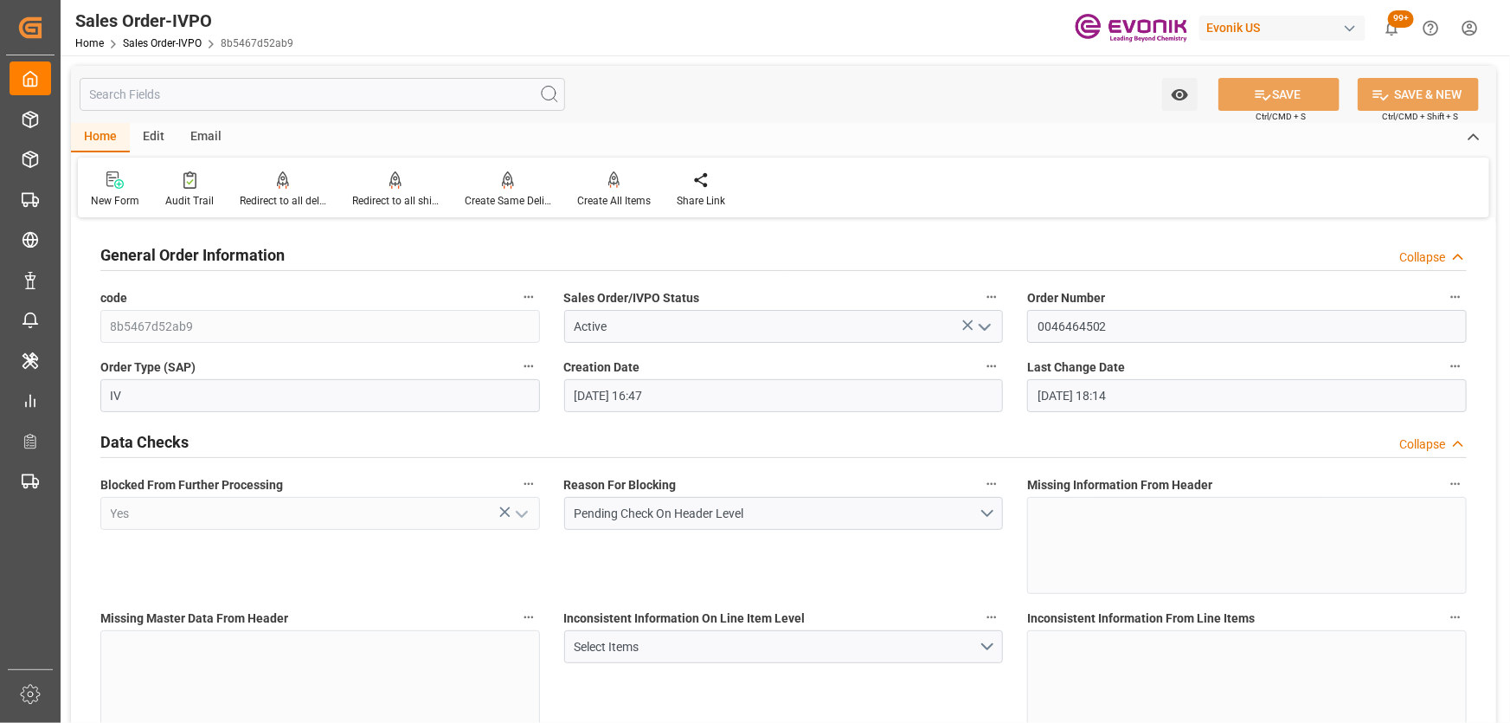
click at [526, 554] on div "Blocked From Further Processing Yes" at bounding box center [320, 532] width 464 height 133
